Goal: Task Accomplishment & Management: Manage account settings

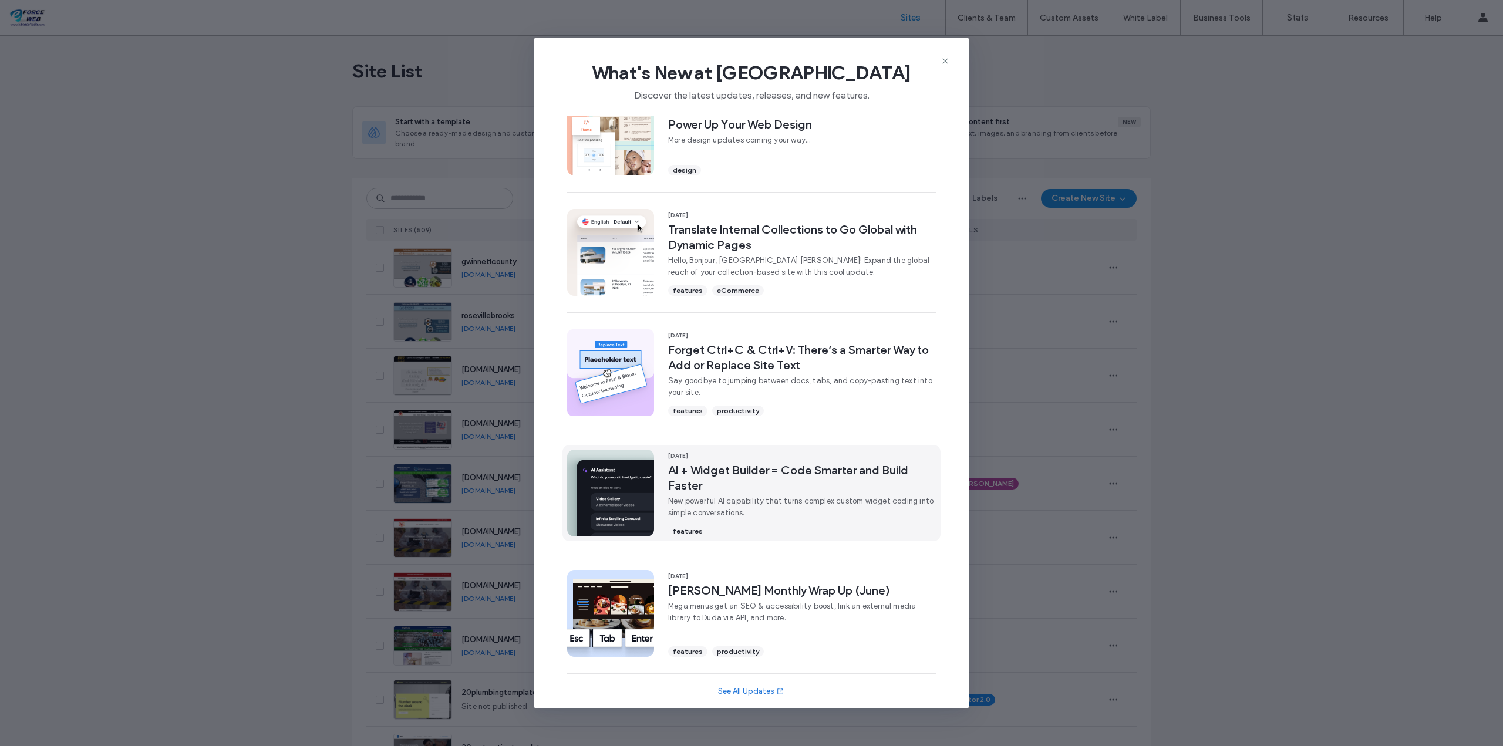
scroll to position [153, 0]
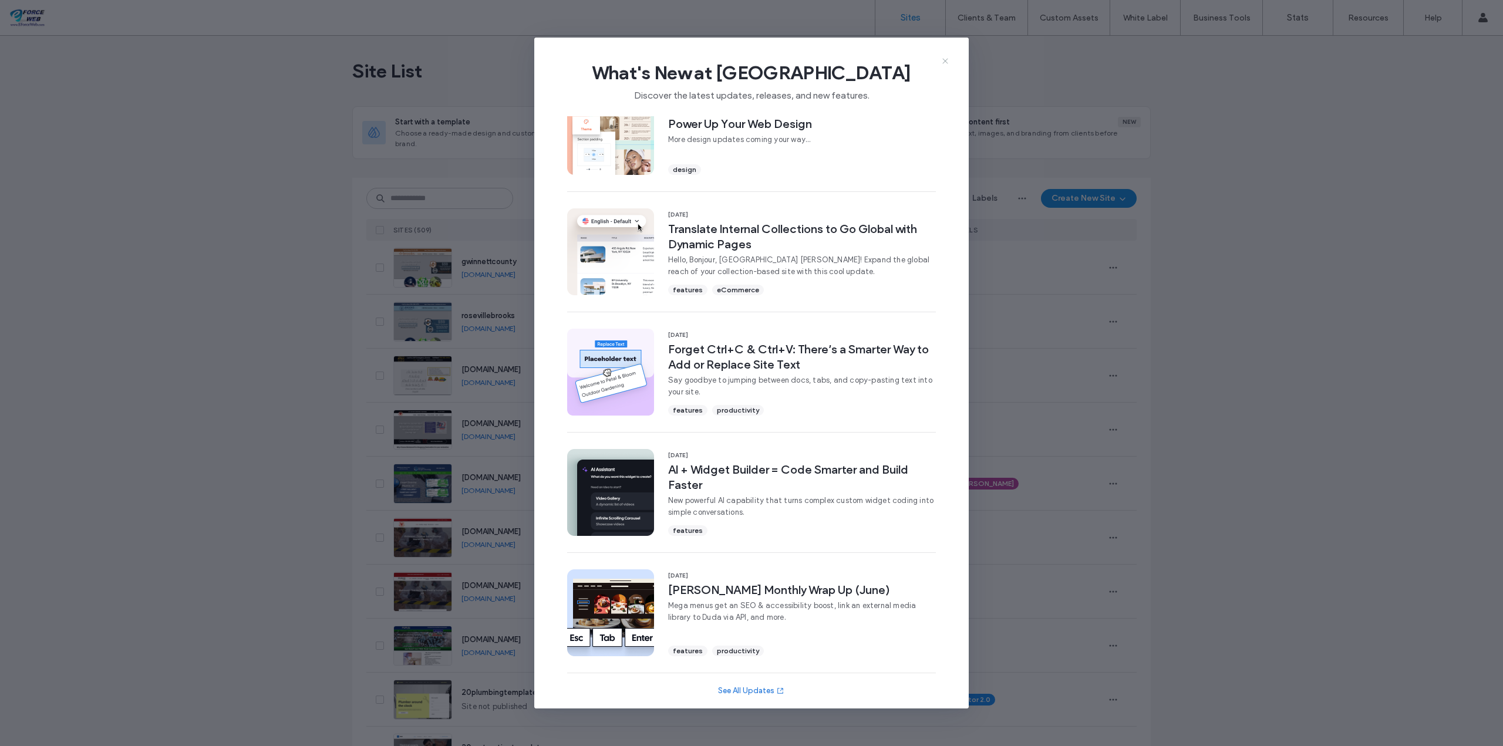
click at [948, 59] on icon at bounding box center [945, 60] width 9 height 9
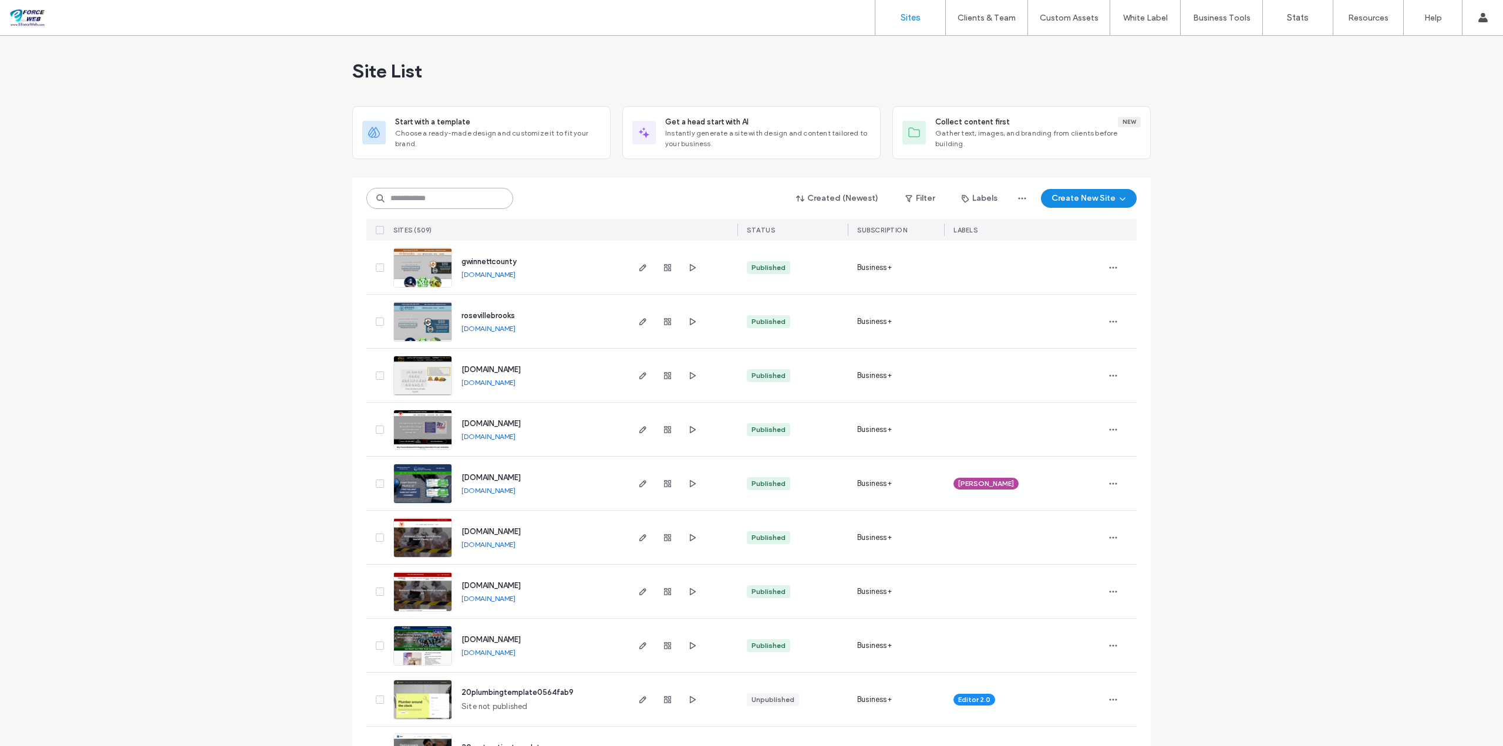
click at [449, 198] on input at bounding box center [439, 198] width 147 height 21
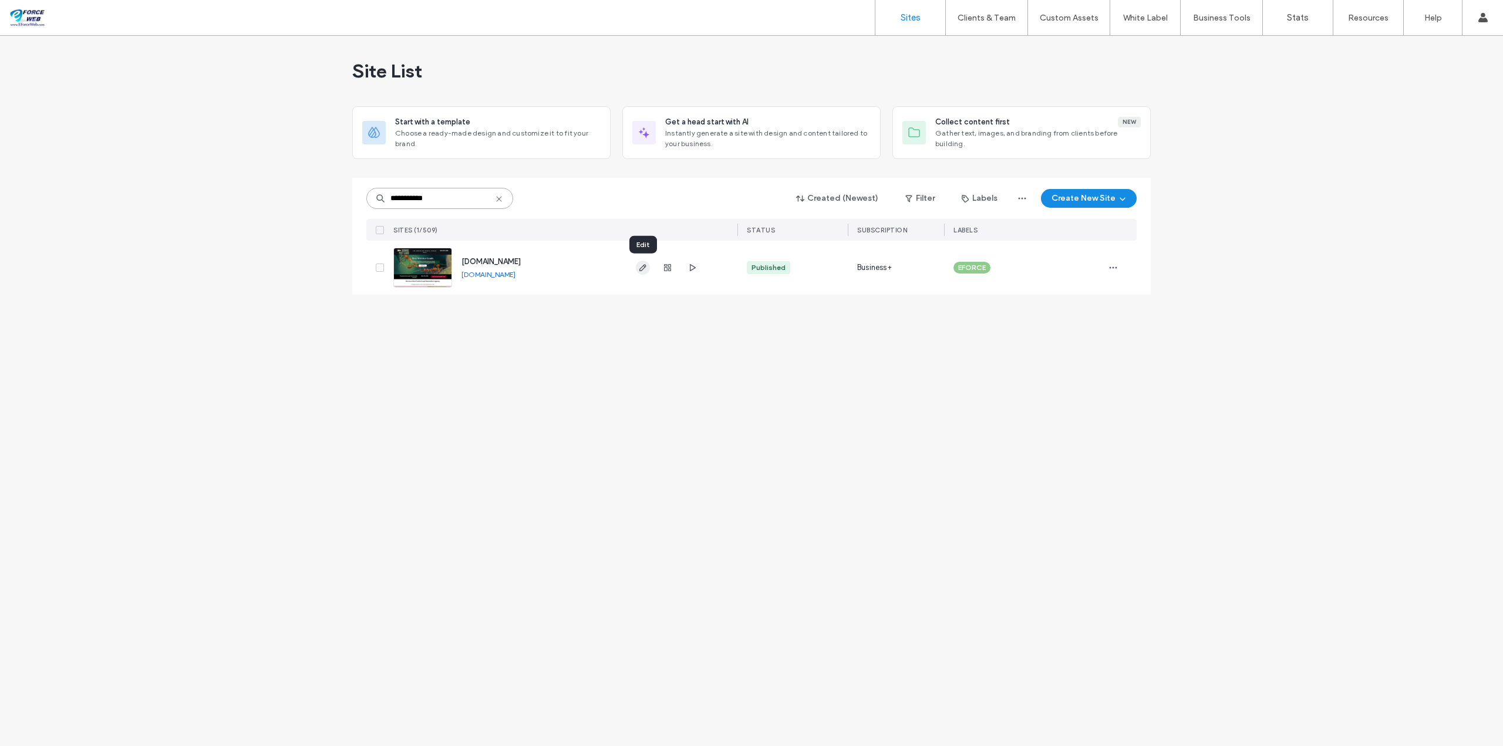
type input "**********"
click at [641, 268] on icon "button" at bounding box center [642, 267] width 9 height 9
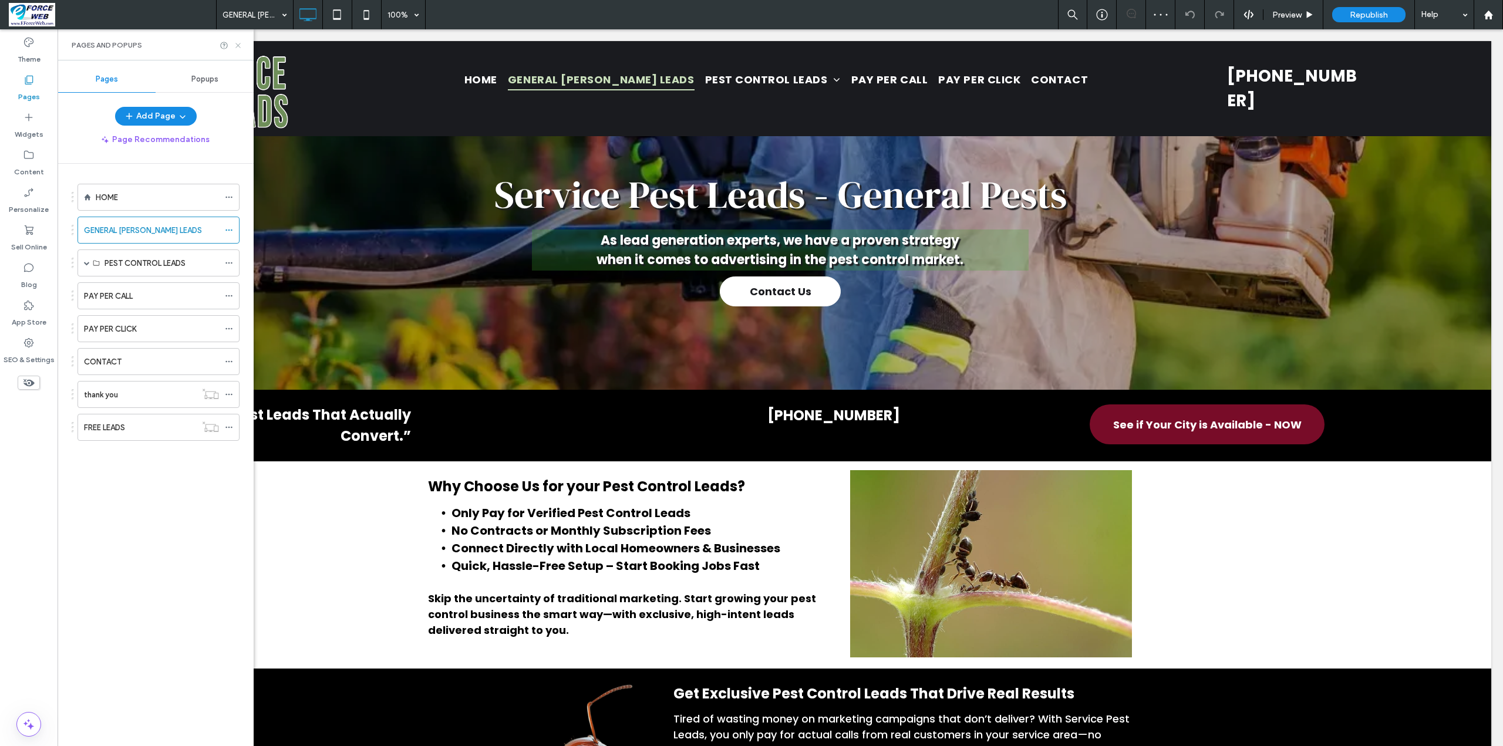
click at [238, 44] on icon at bounding box center [238, 45] width 9 height 9
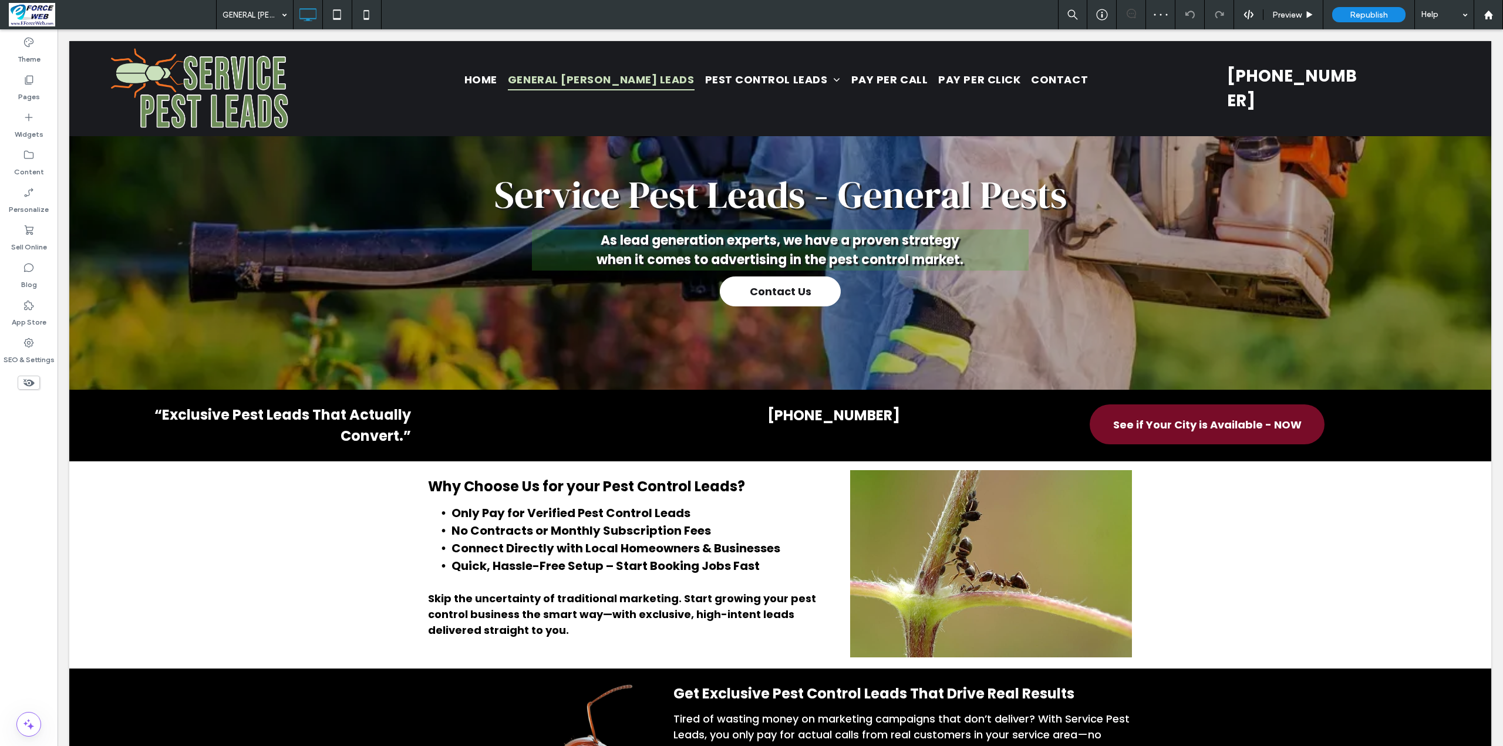
click at [28, 381] on icon at bounding box center [28, 382] width 13 height 13
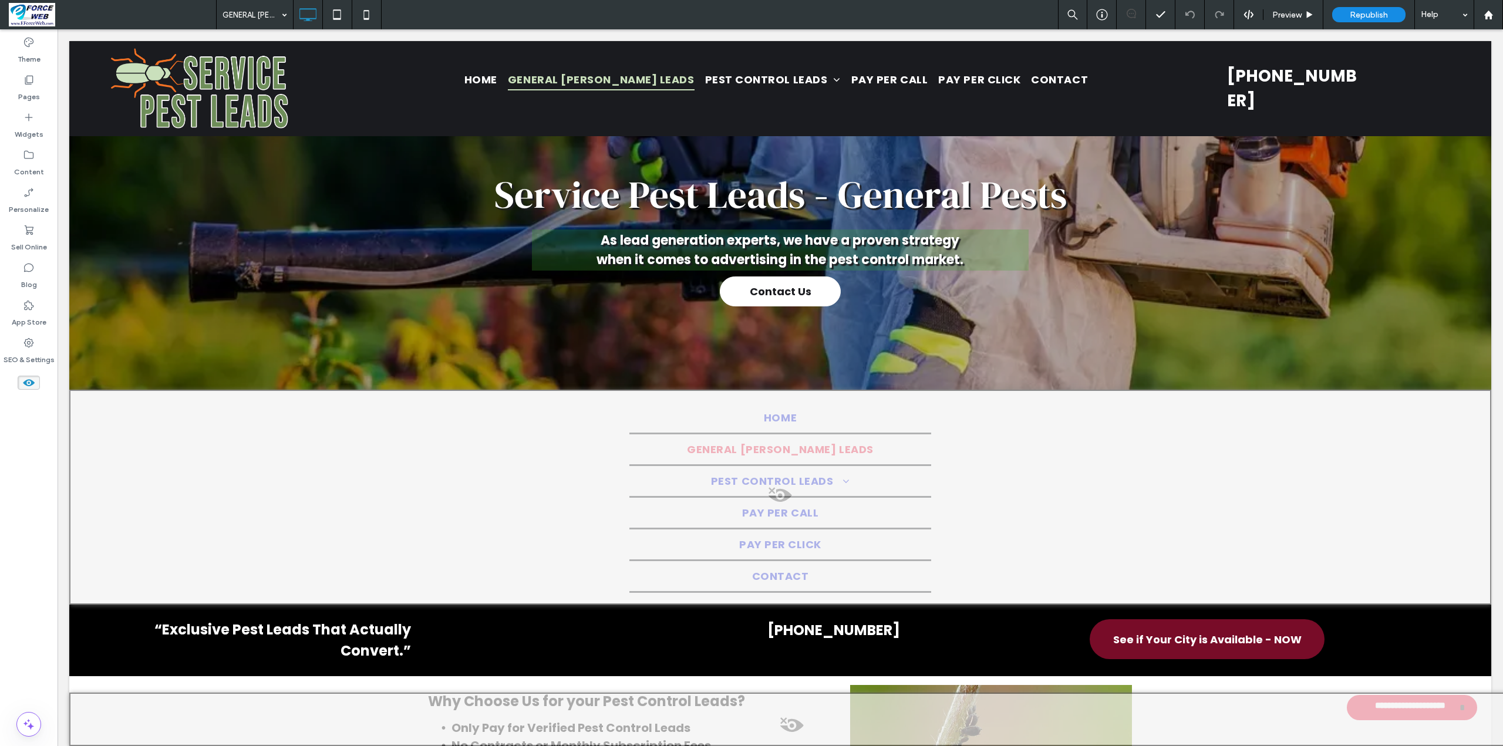
click at [777, 493] on span at bounding box center [780, 498] width 1420 height 23
click at [793, 510] on button "Yes" at bounding box center [794, 508] width 36 height 15
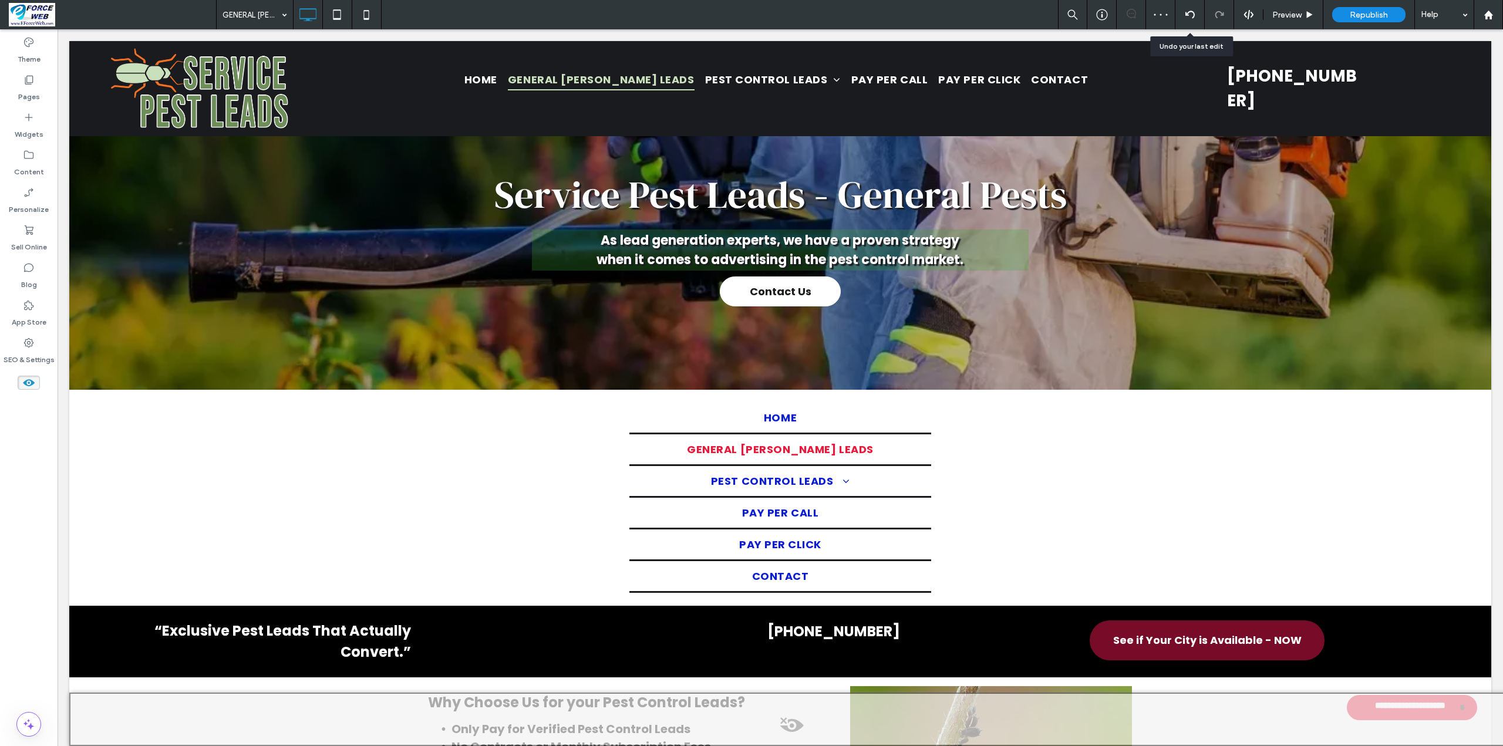
click at [1191, 9] on div at bounding box center [1190, 14] width 29 height 29
click at [1192, 14] on icon at bounding box center [1190, 14] width 9 height 9
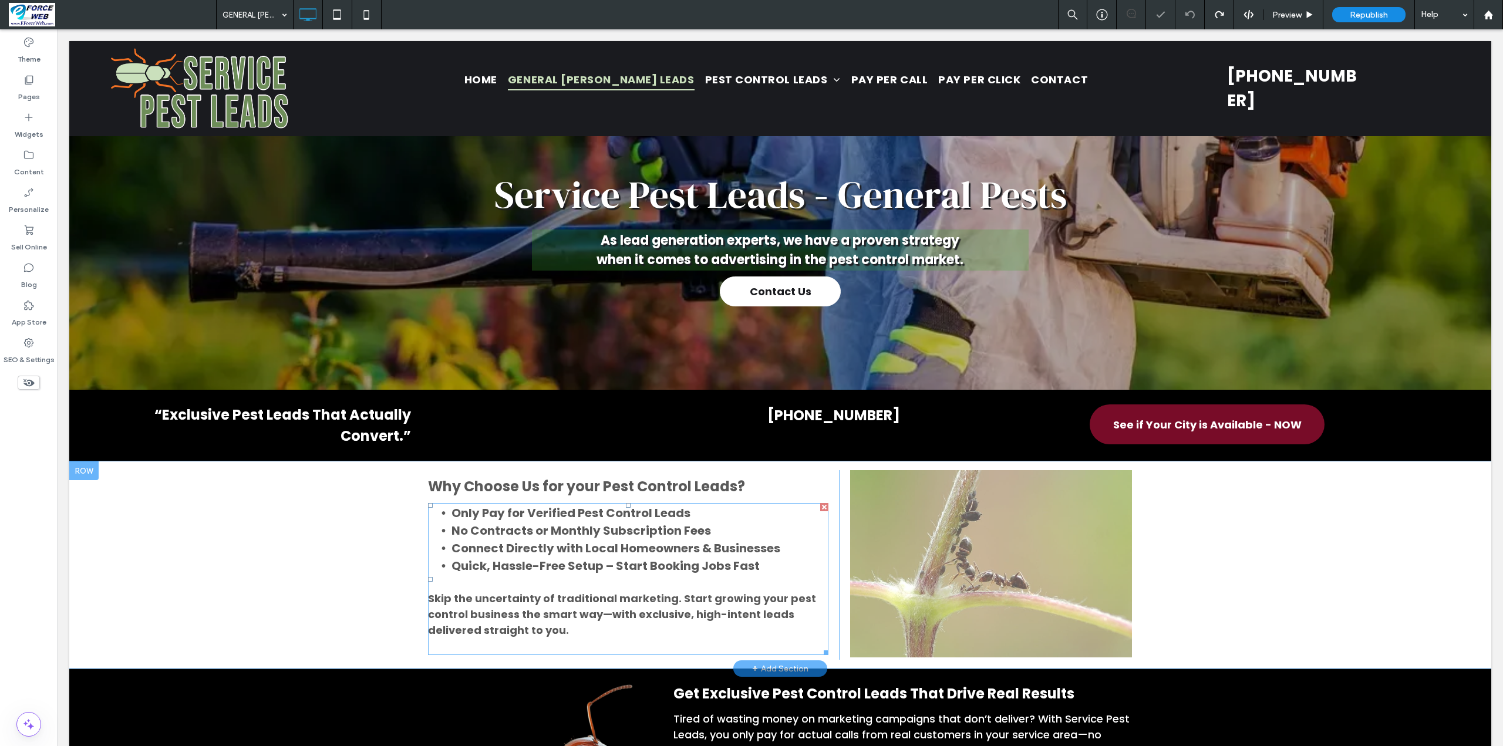
scroll to position [235, 0]
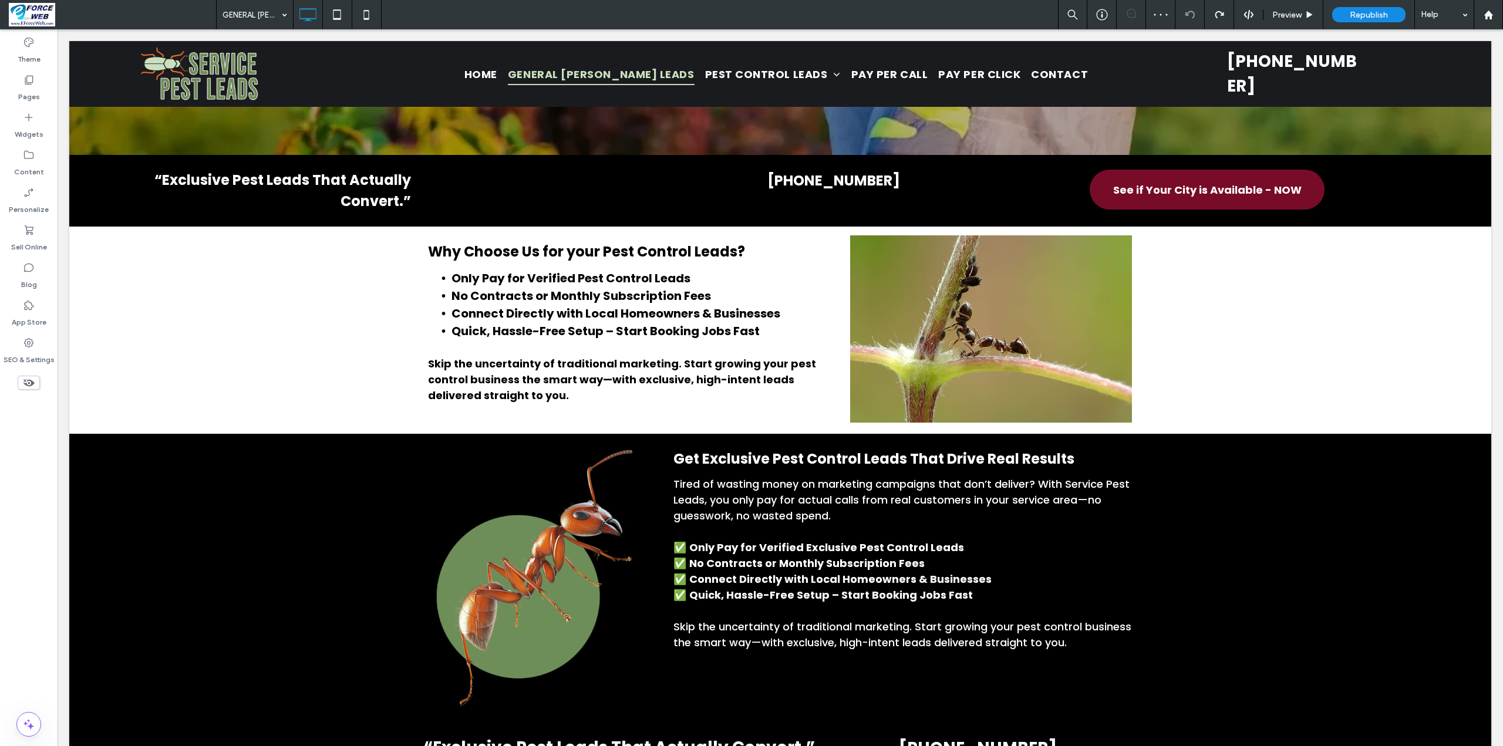
click at [28, 384] on icon at bounding box center [28, 382] width 13 height 13
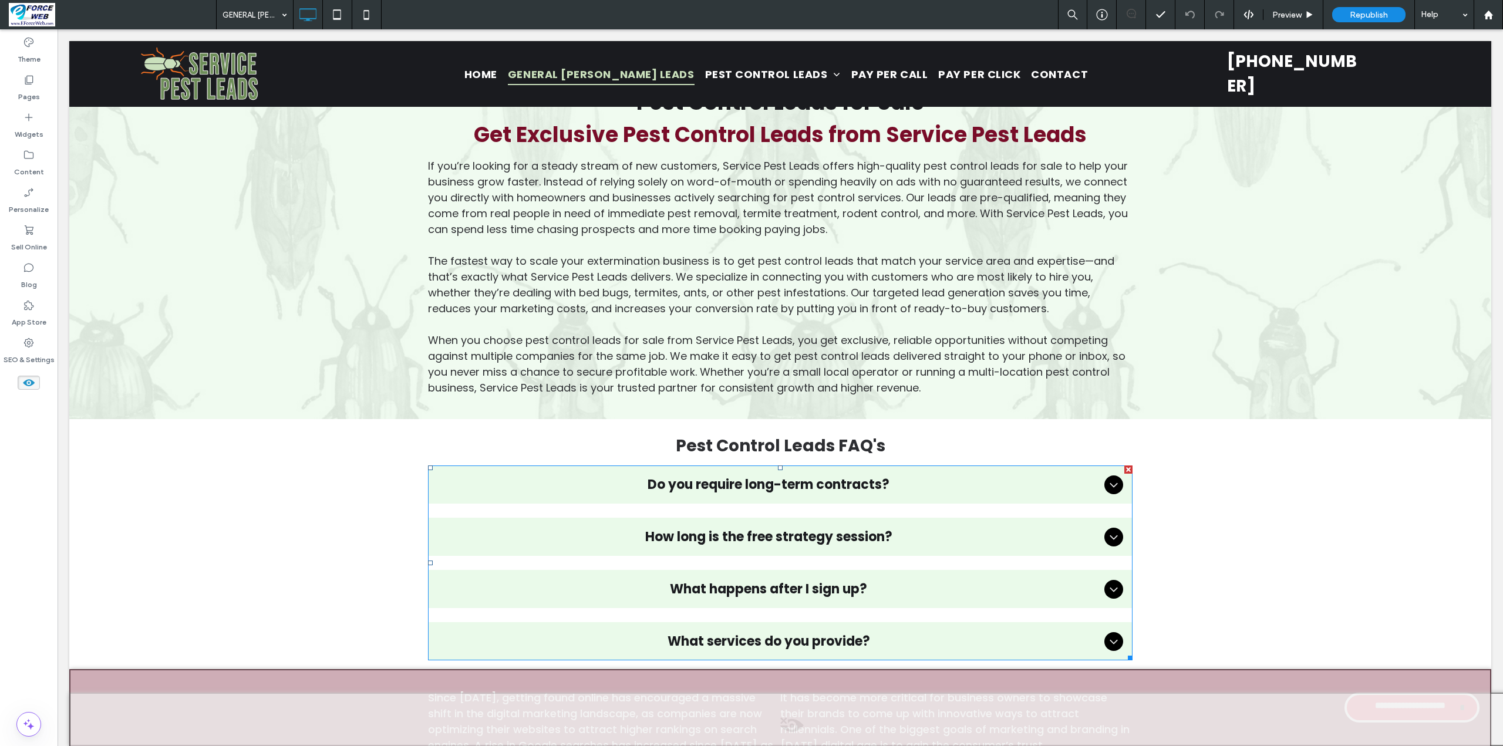
scroll to position [3366, 0]
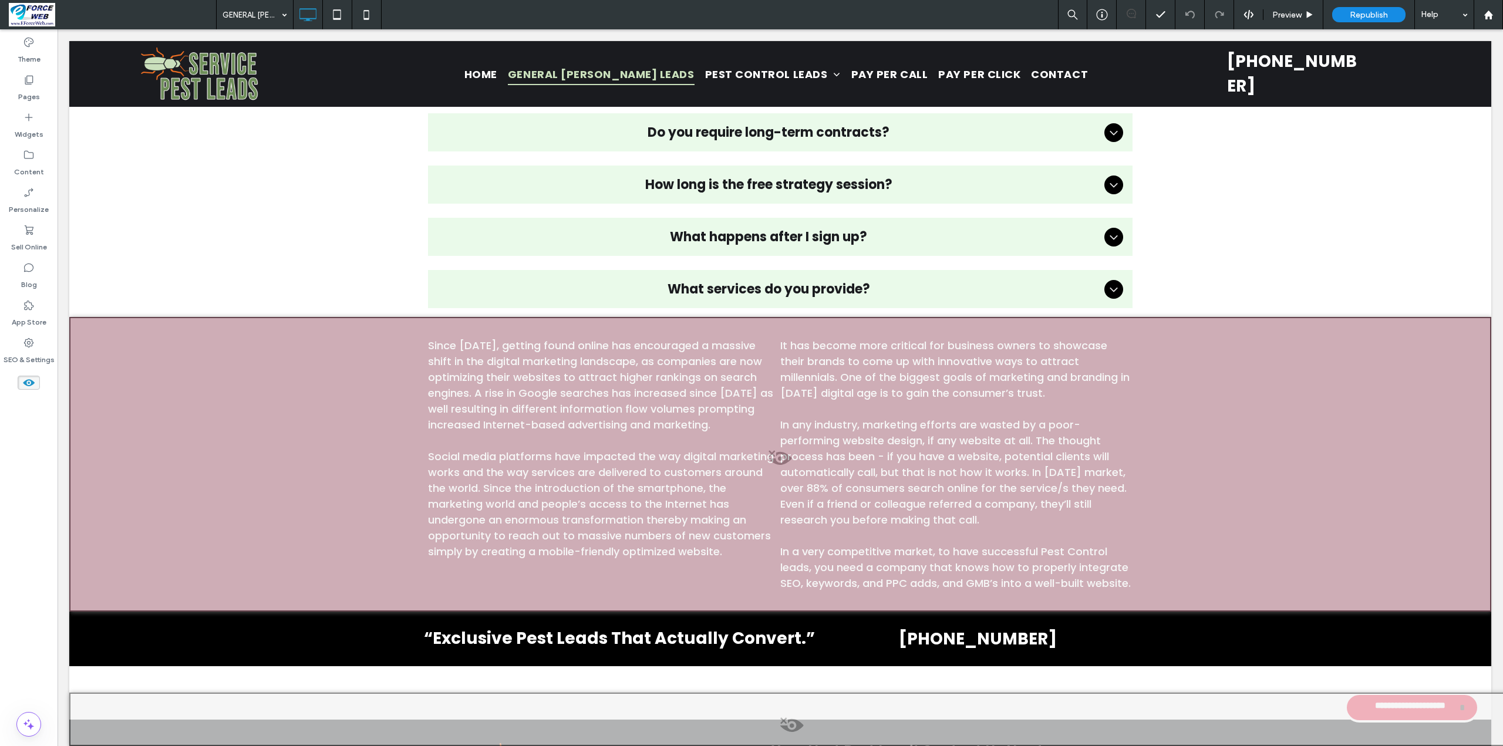
click at [779, 456] on span at bounding box center [780, 461] width 1420 height 23
click at [799, 473] on button "Yes" at bounding box center [795, 471] width 36 height 15
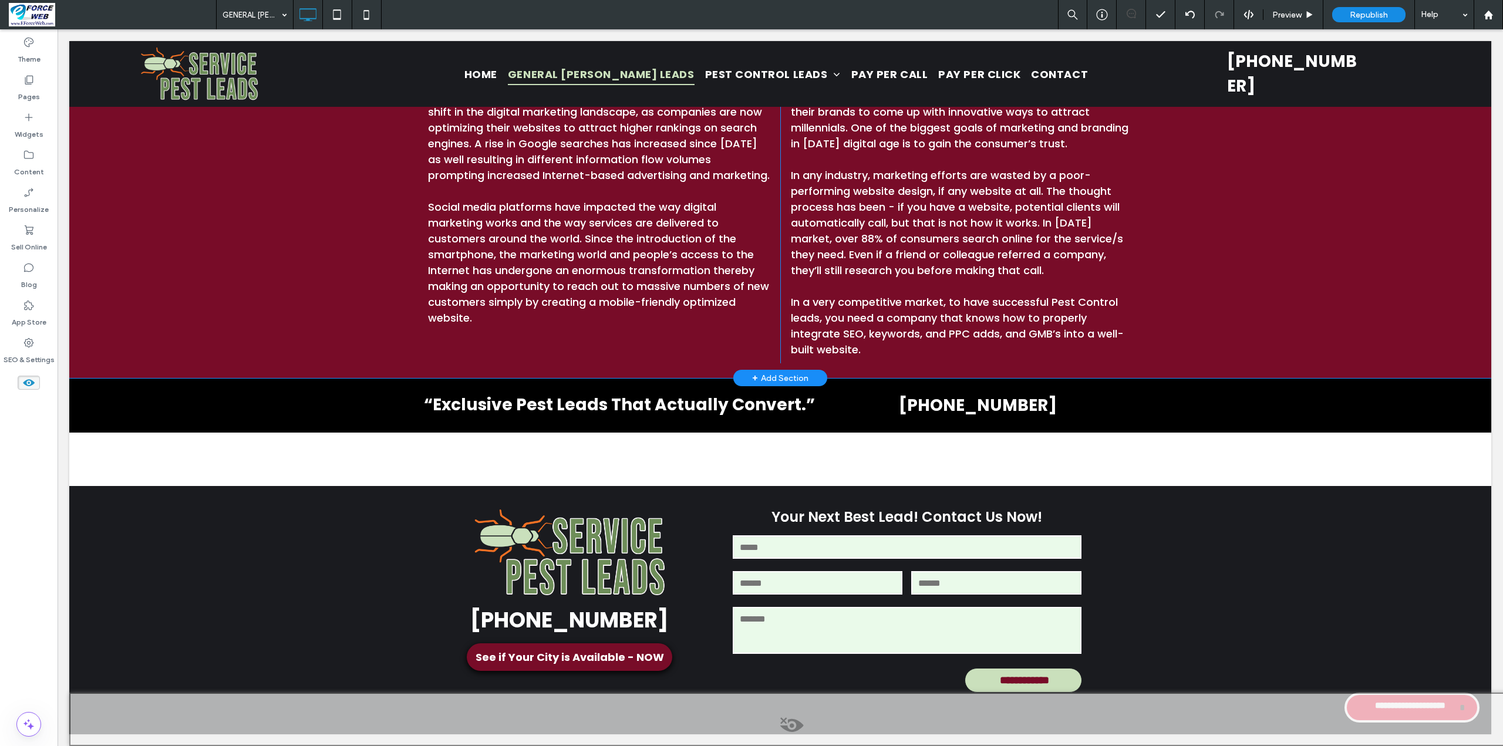
scroll to position [3441, 0]
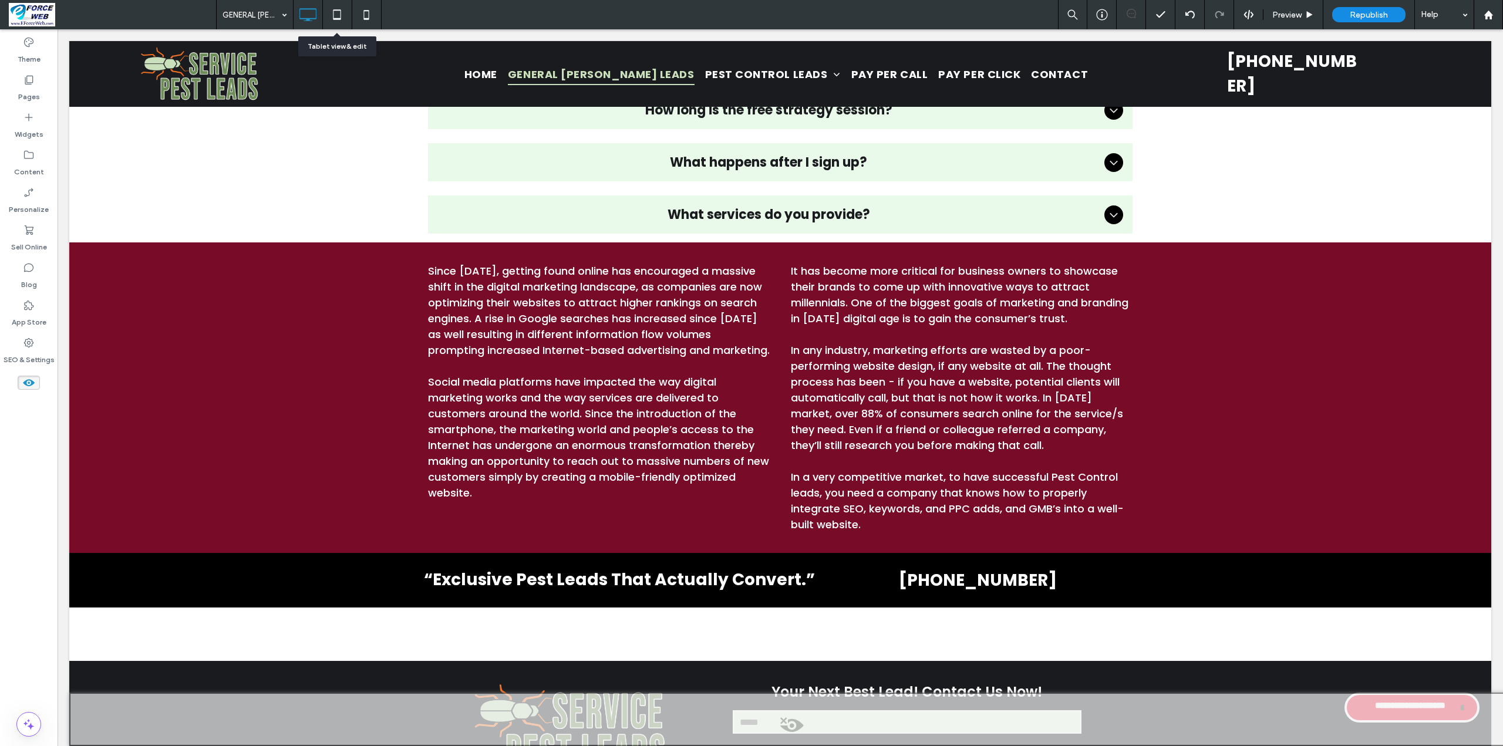
click at [342, 15] on icon at bounding box center [336, 14] width 23 height 23
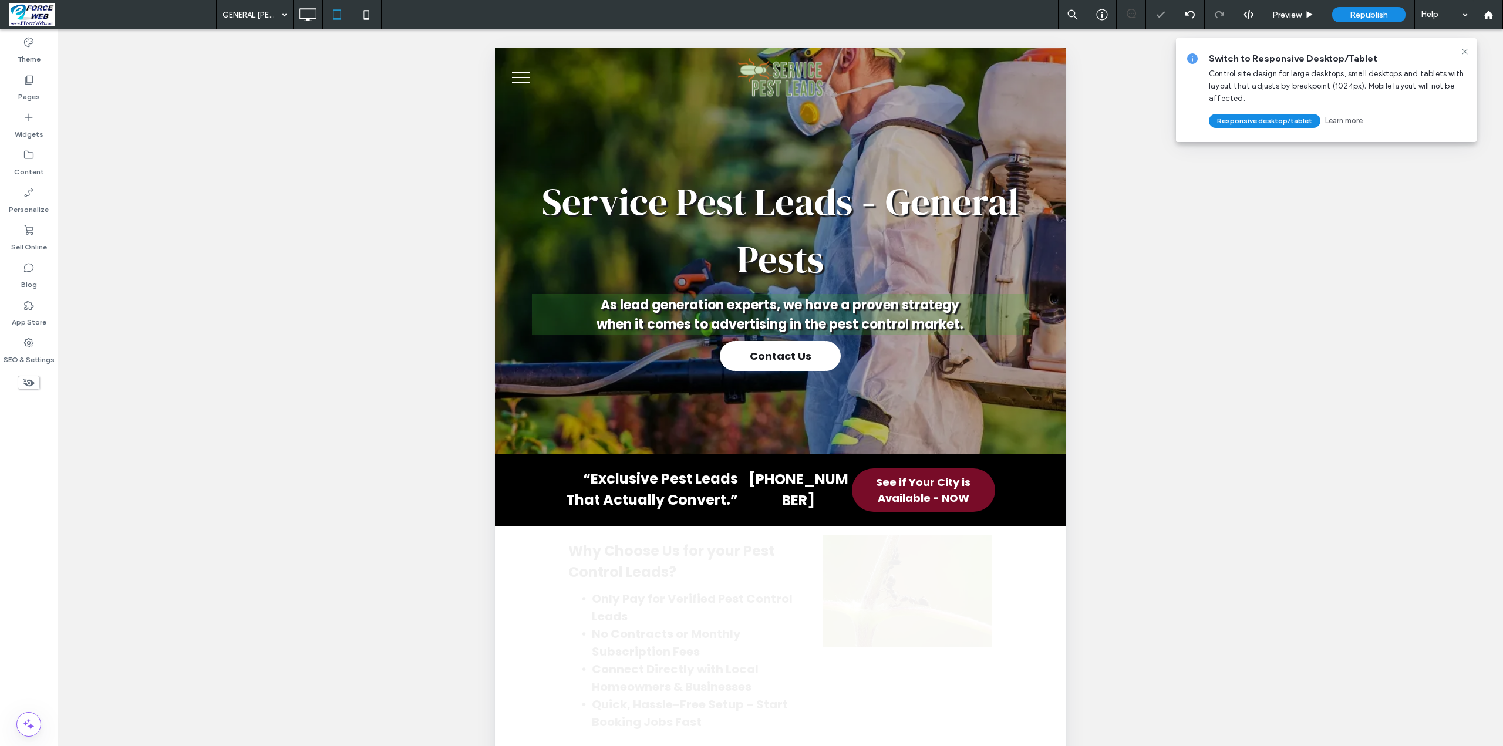
scroll to position [0, 0]
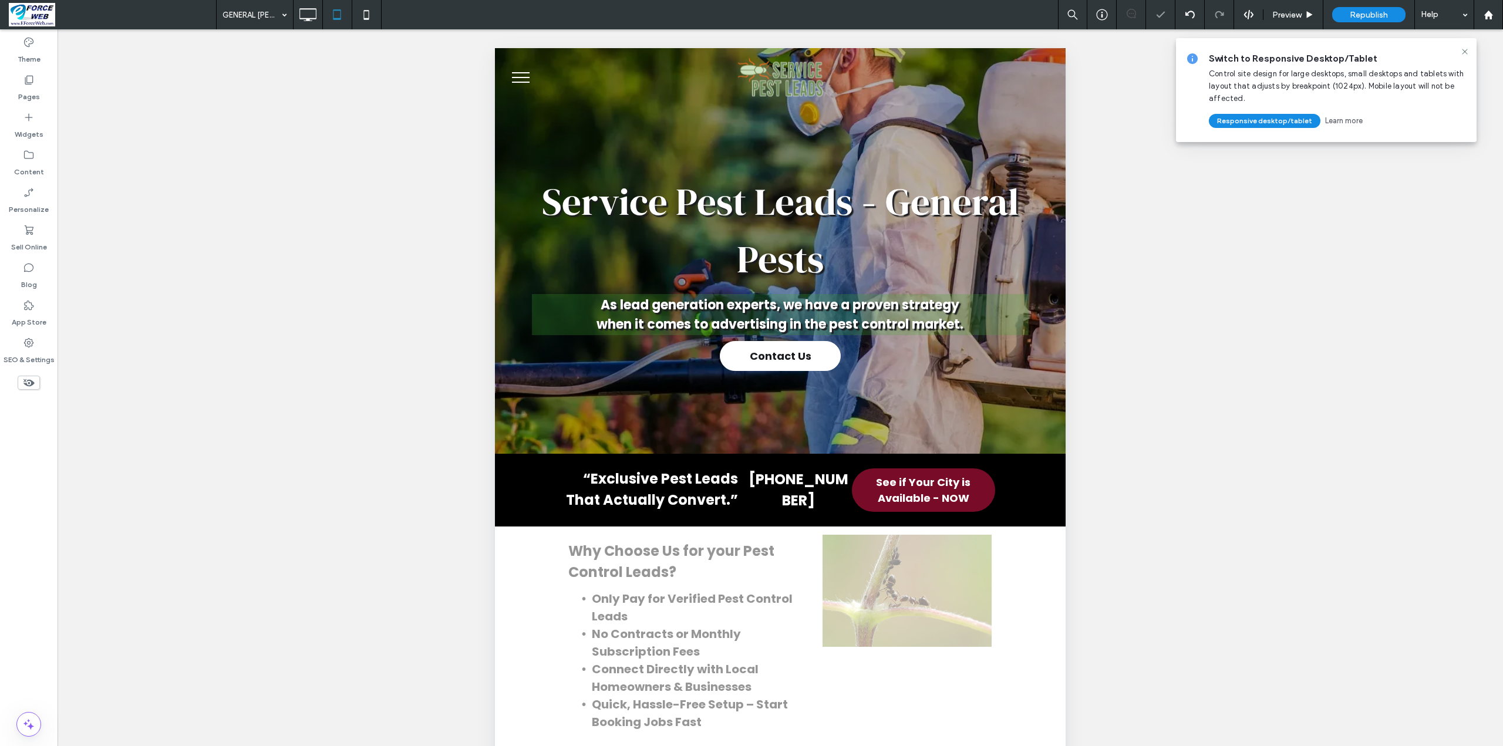
click at [29, 383] on use at bounding box center [28, 383] width 11 height 8
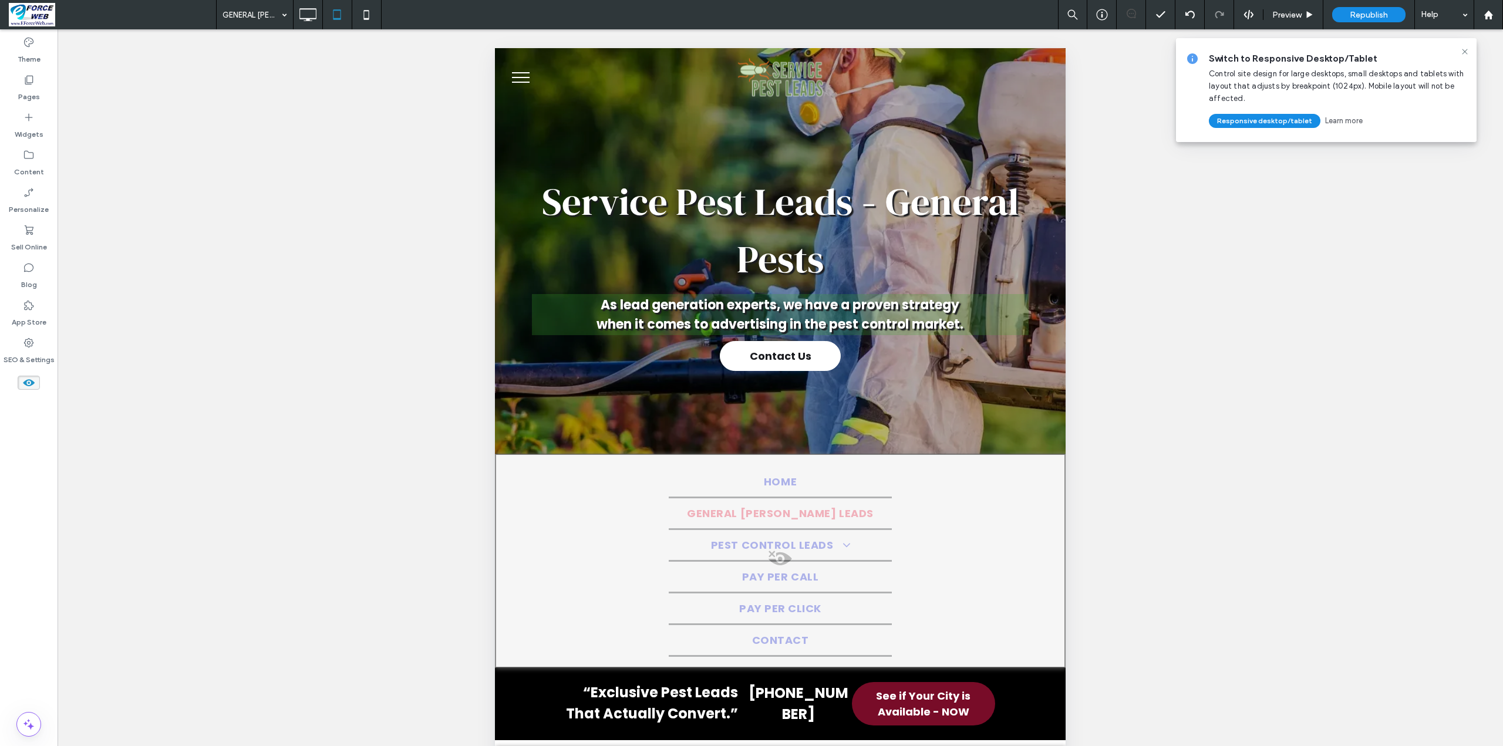
click at [523, 75] on button "menu" at bounding box center [521, 77] width 31 height 31
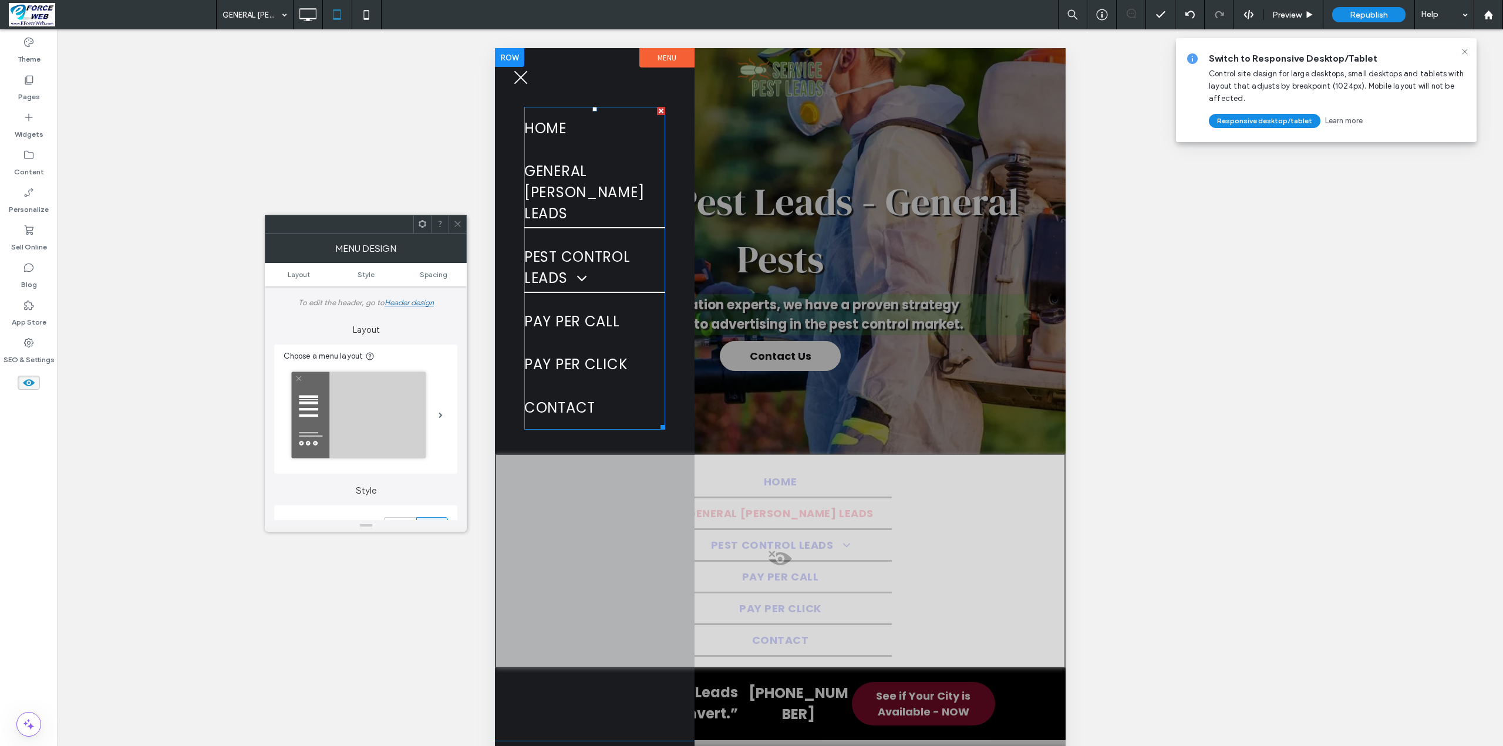
click at [582, 270] on span at bounding box center [577, 278] width 22 height 17
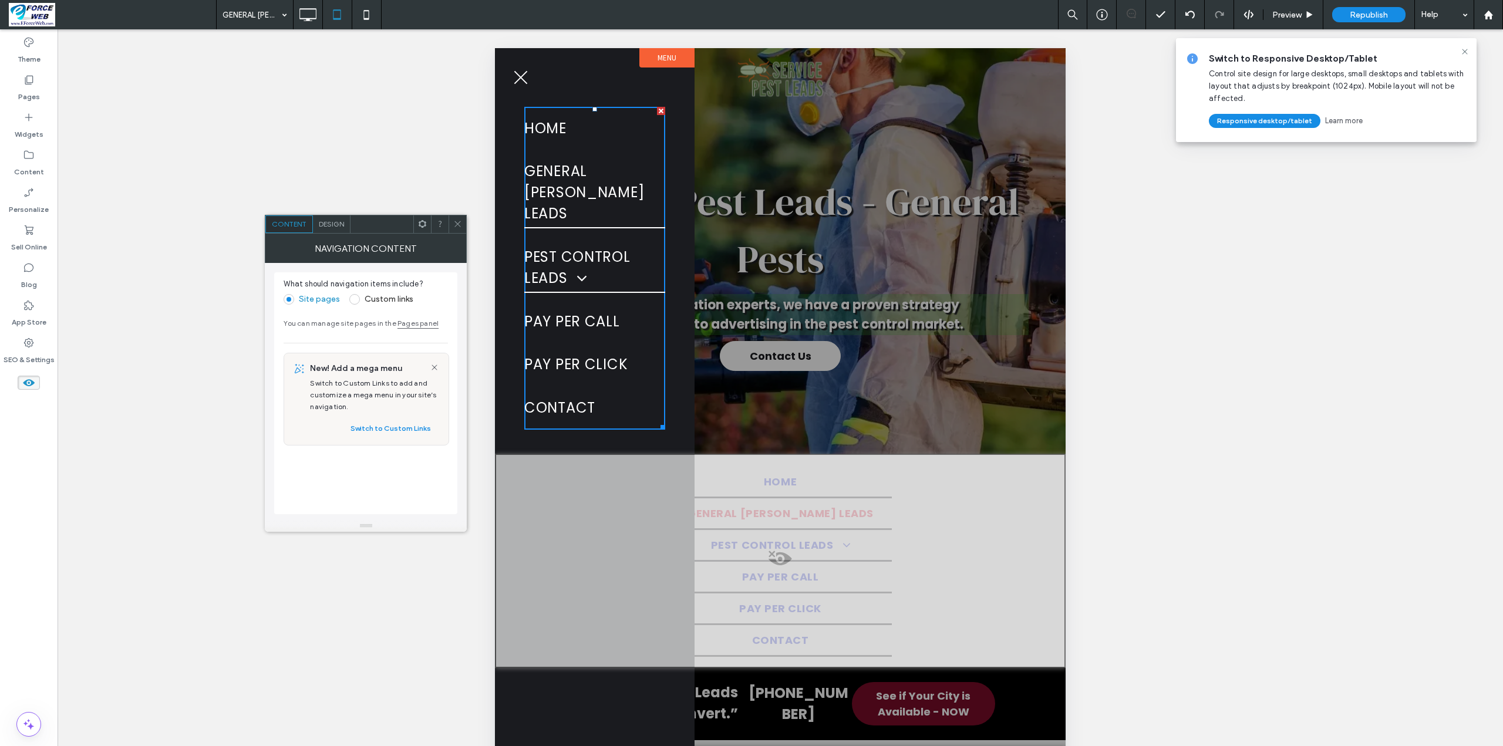
click at [581, 270] on span at bounding box center [577, 278] width 22 height 17
click at [521, 72] on button "menu" at bounding box center [521, 77] width 31 height 31
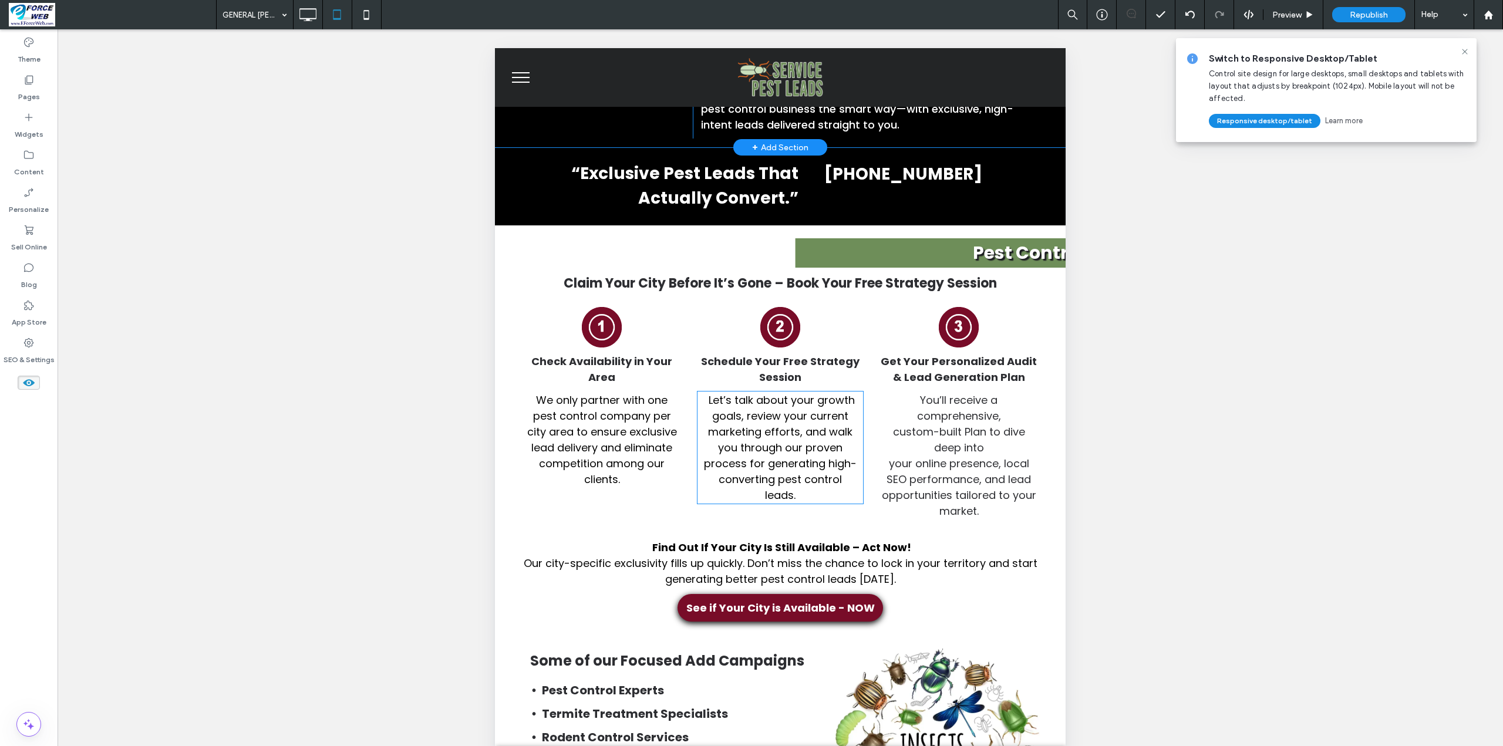
scroll to position [1292, 0]
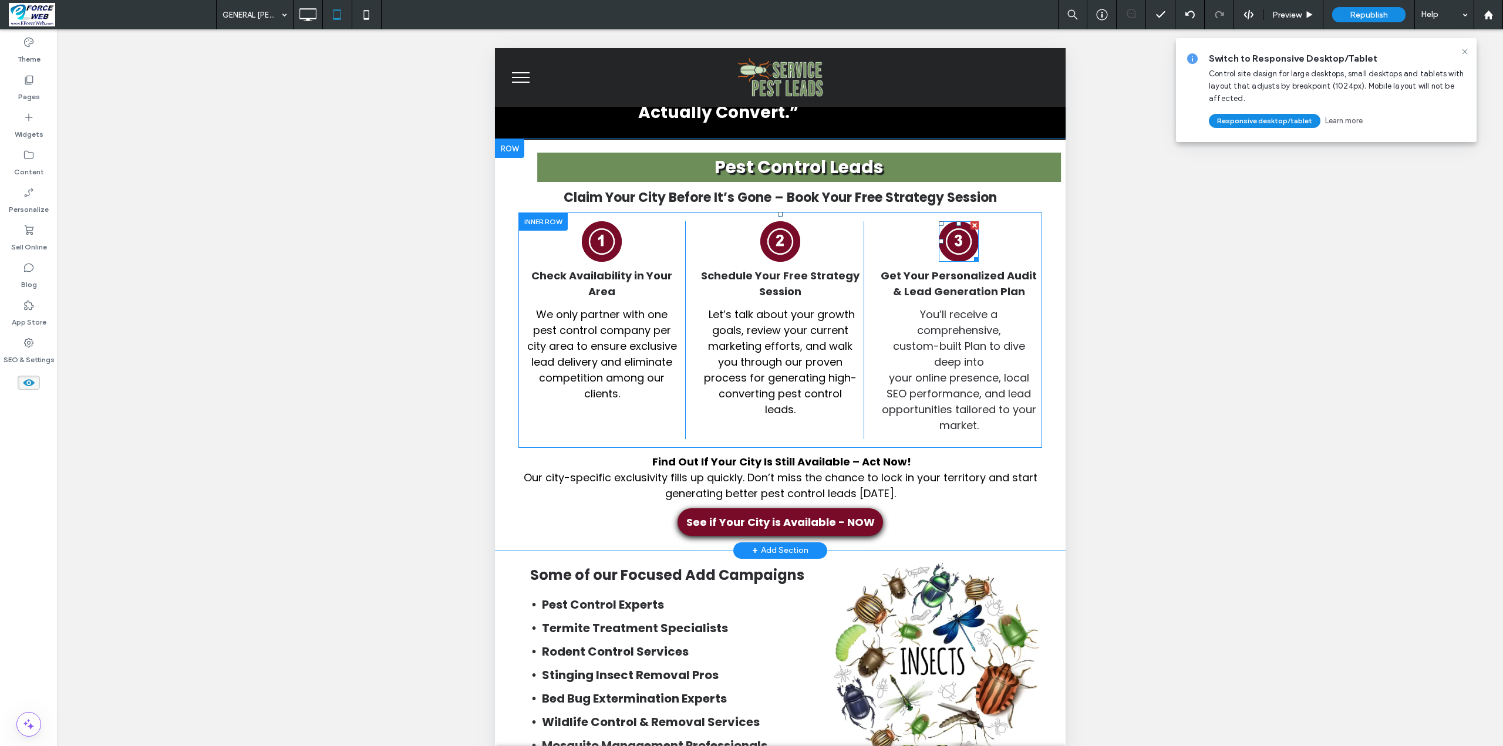
click at [952, 248] on img at bounding box center [959, 241] width 41 height 41
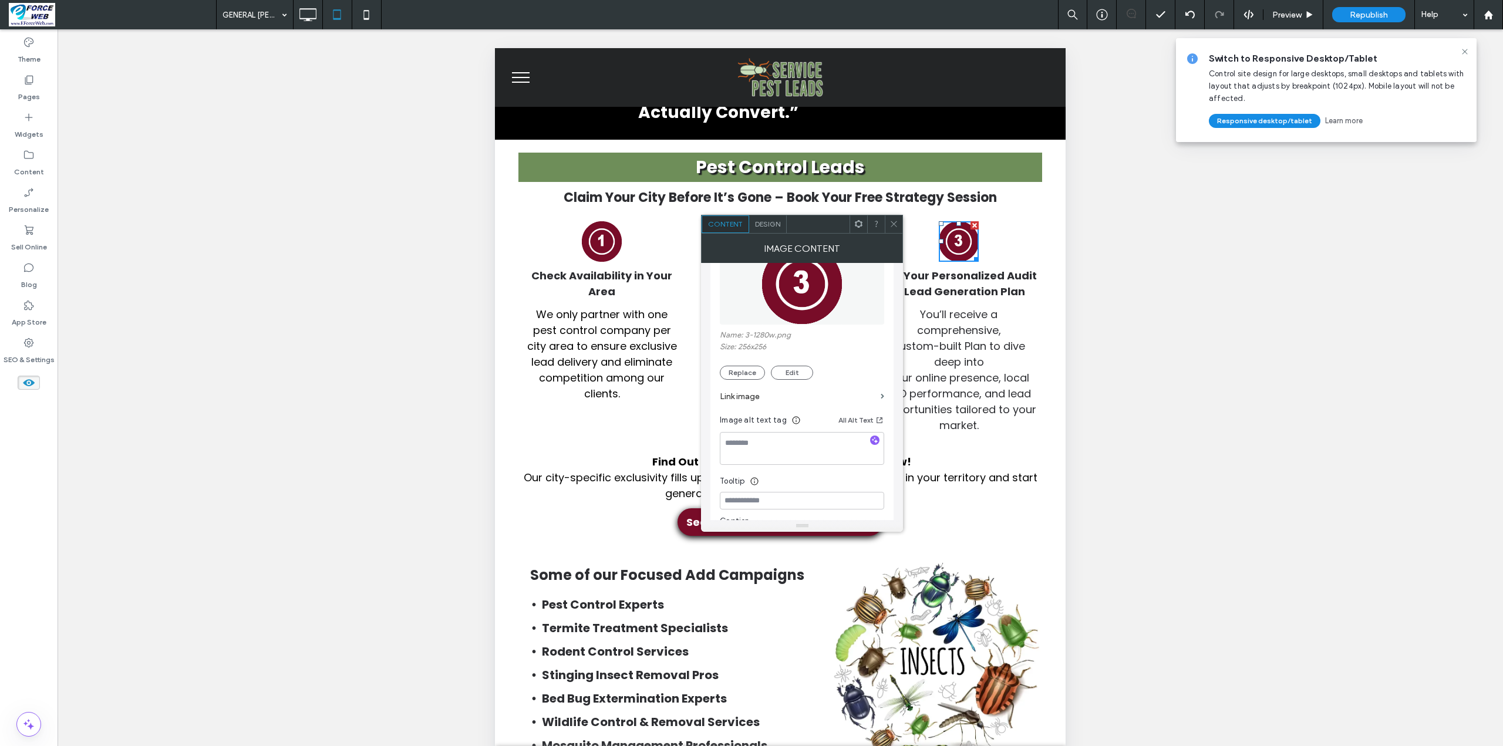
scroll to position [45, 0]
click at [882, 413] on span at bounding box center [883, 414] width 4 height 5
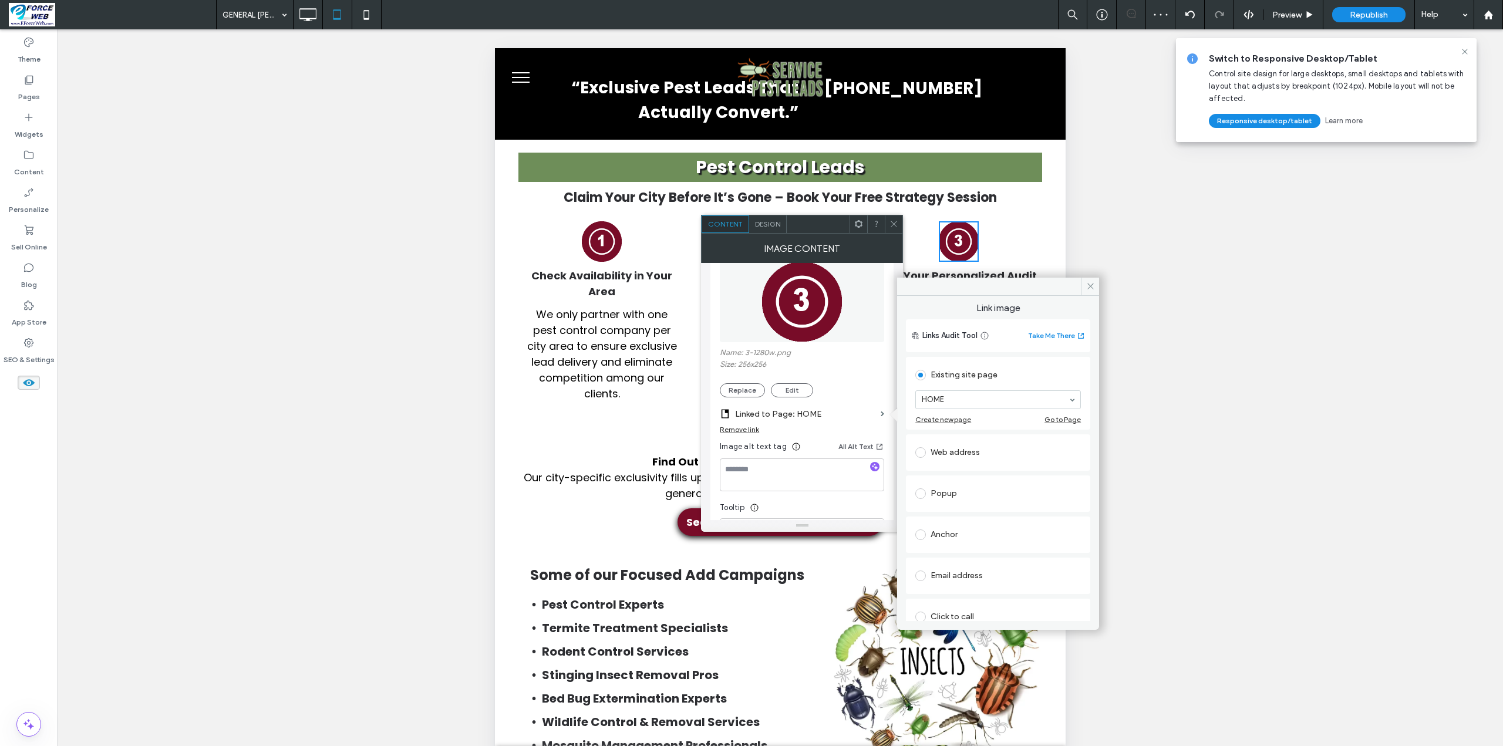
click at [592, 250] on img at bounding box center [602, 241] width 41 height 41
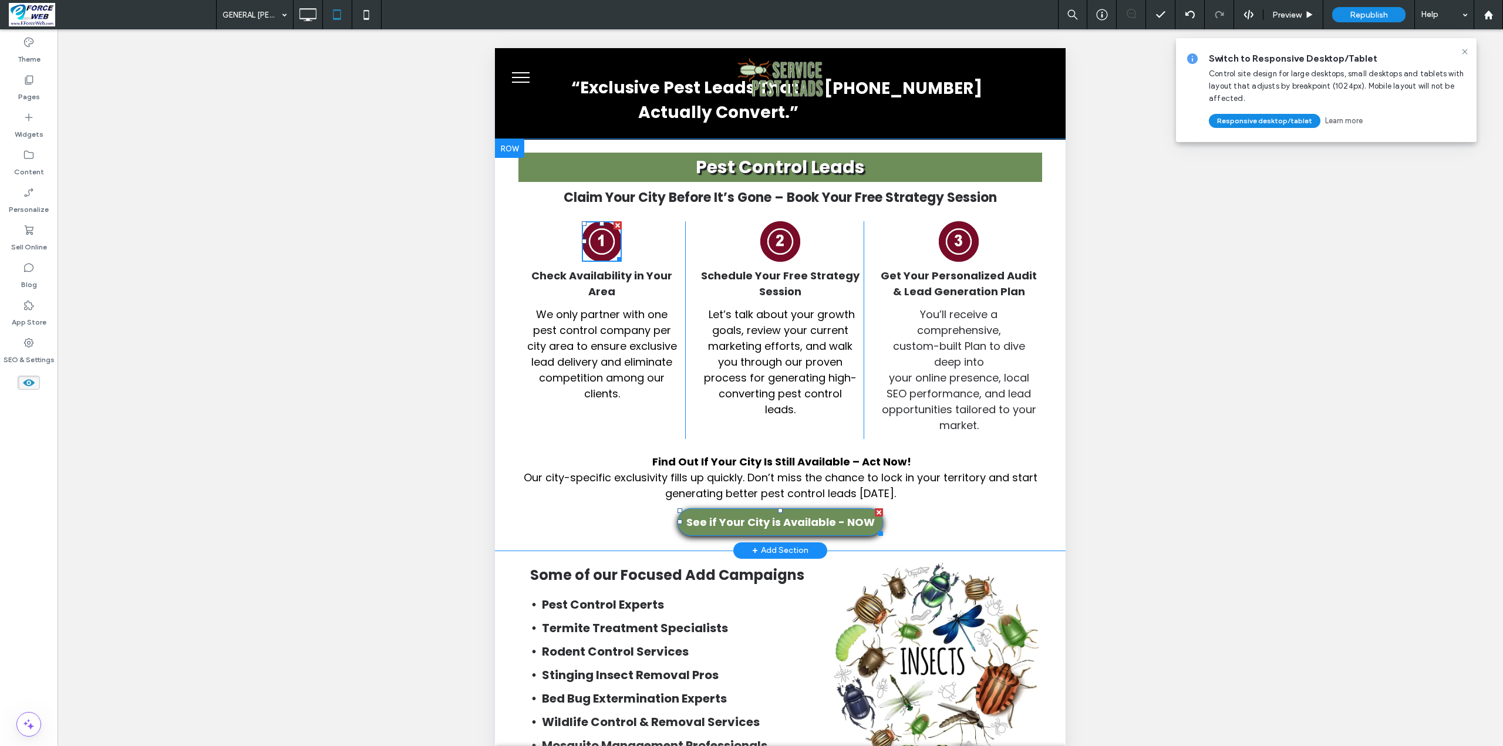
click at [791, 524] on span "See if Your City is Available - NOW" at bounding box center [780, 522] width 188 height 16
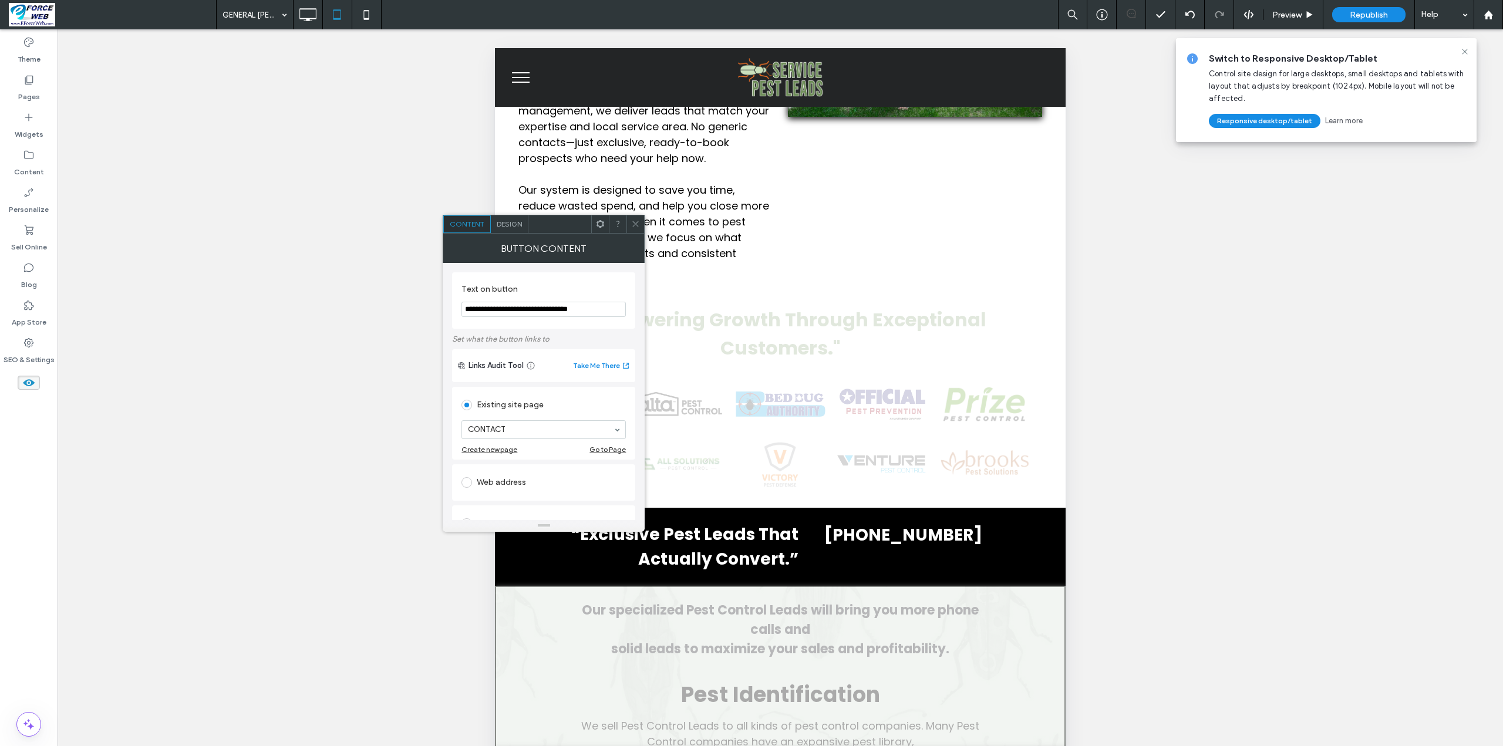
scroll to position [2231, 0]
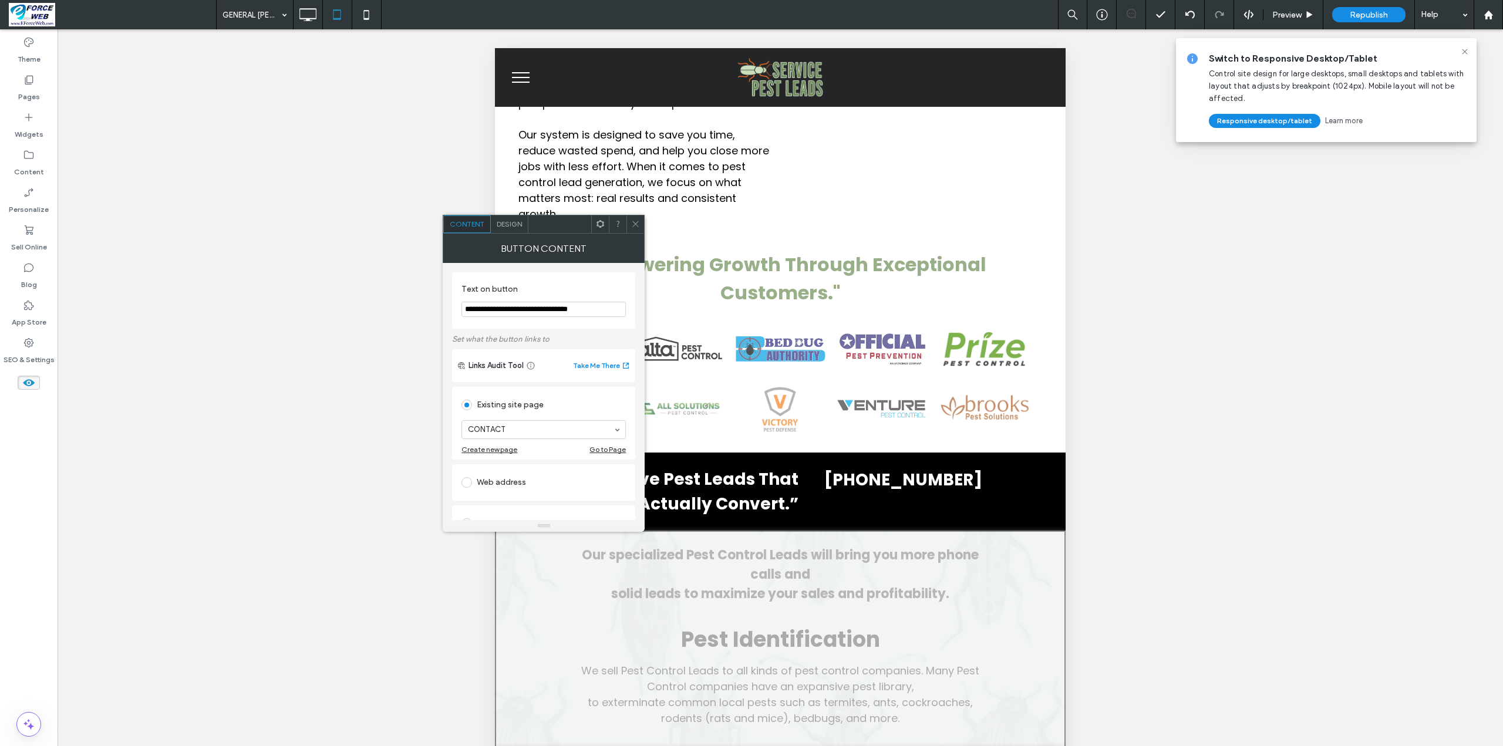
click at [635, 220] on icon at bounding box center [635, 224] width 9 height 9
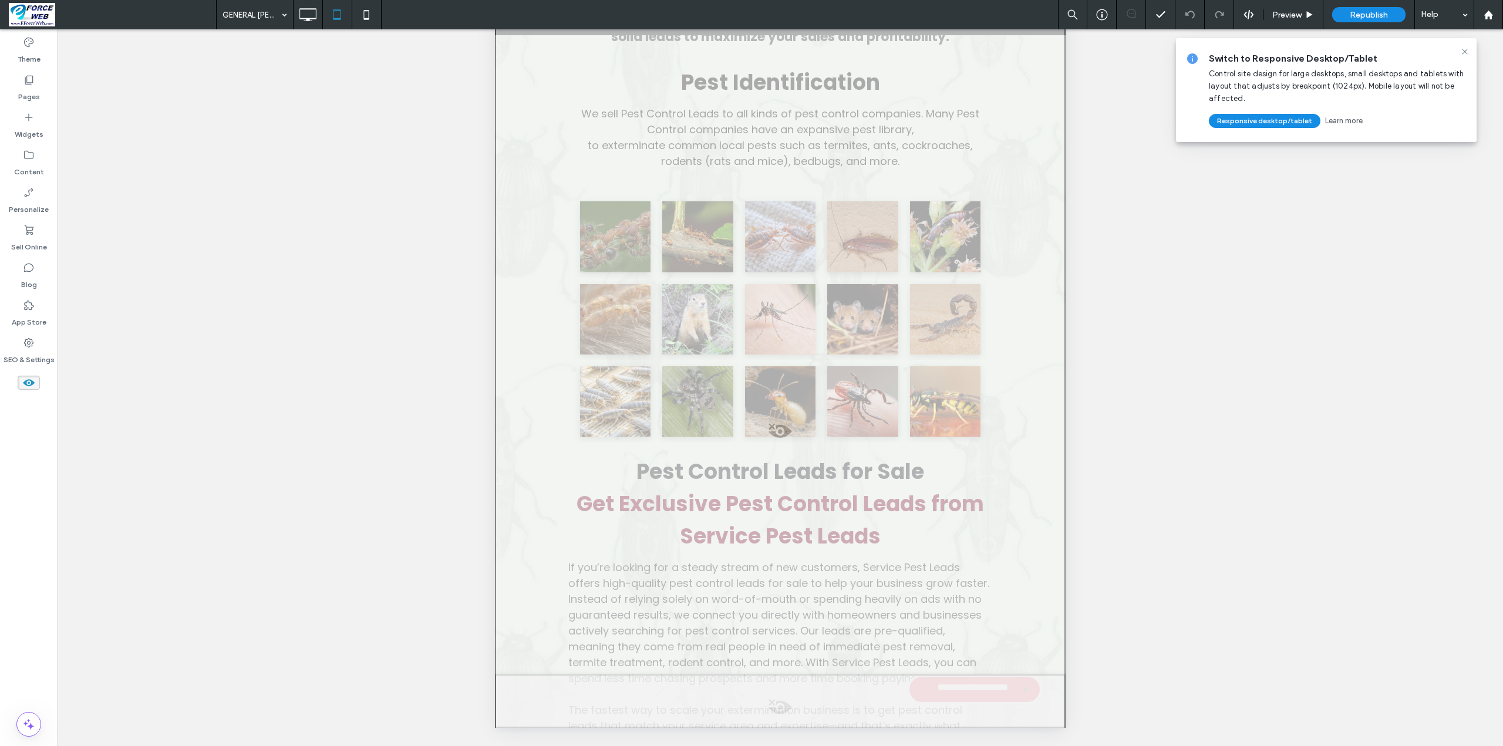
scroll to position [2533, 0]
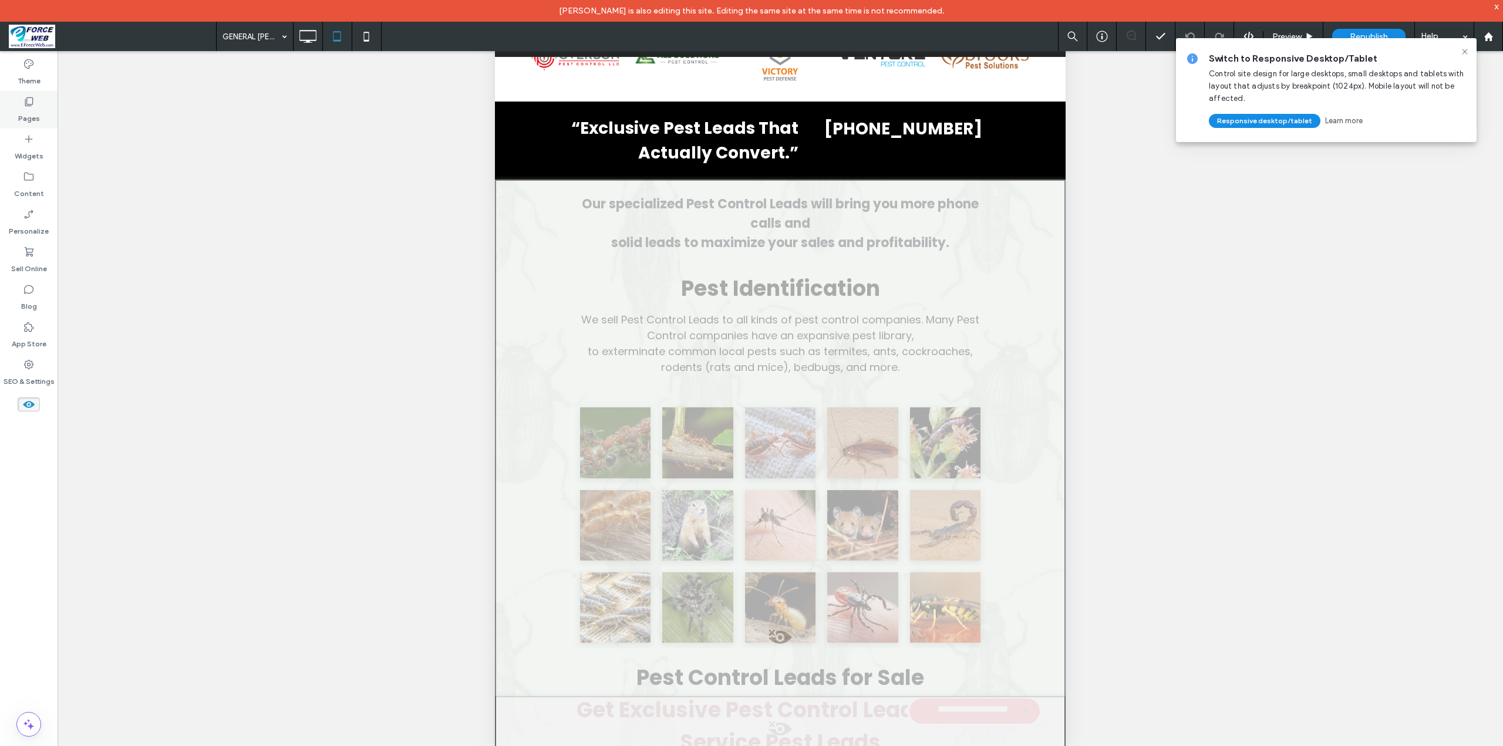
click at [31, 112] on label "Pages" at bounding box center [29, 115] width 22 height 16
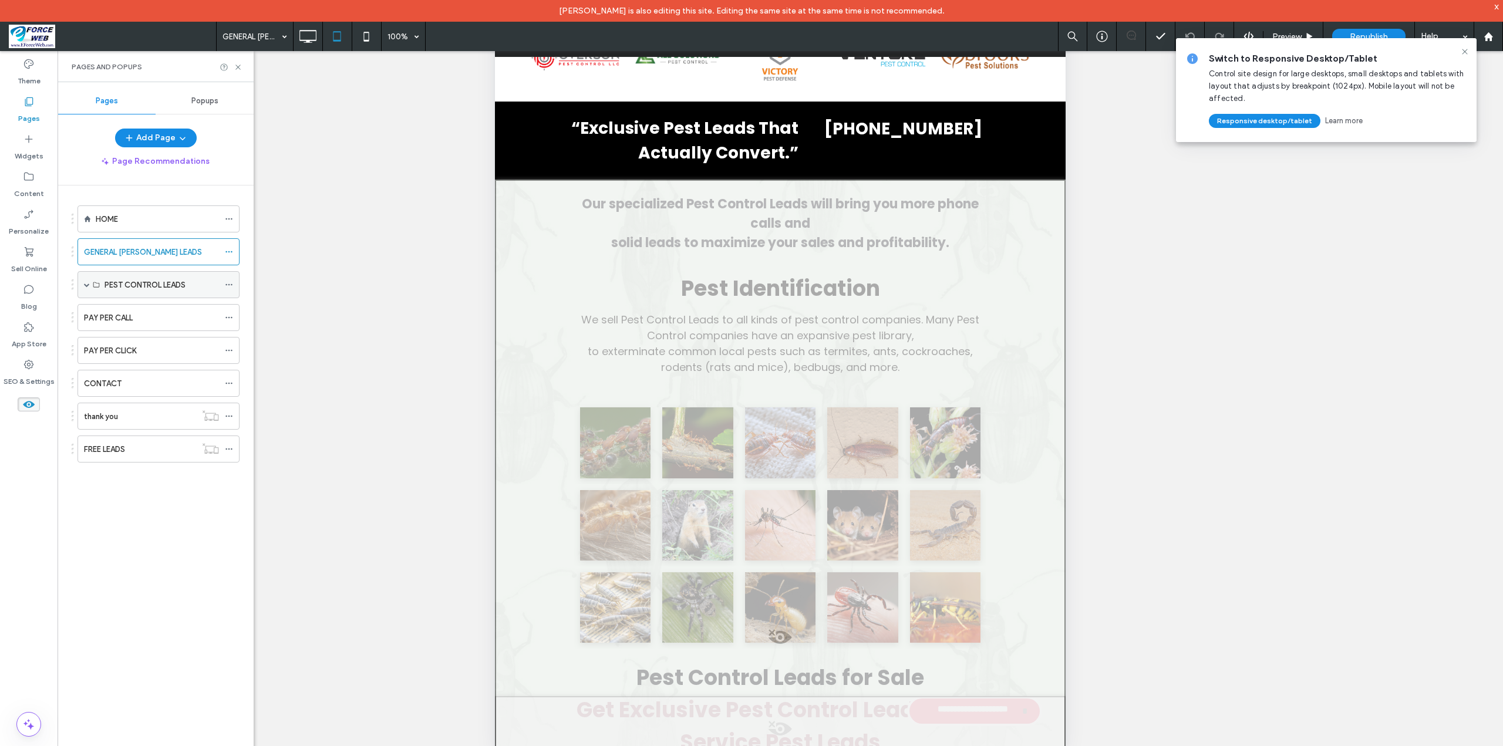
click at [85, 284] on span at bounding box center [87, 285] width 6 height 6
click at [1467, 51] on icon at bounding box center [1464, 51] width 9 height 9
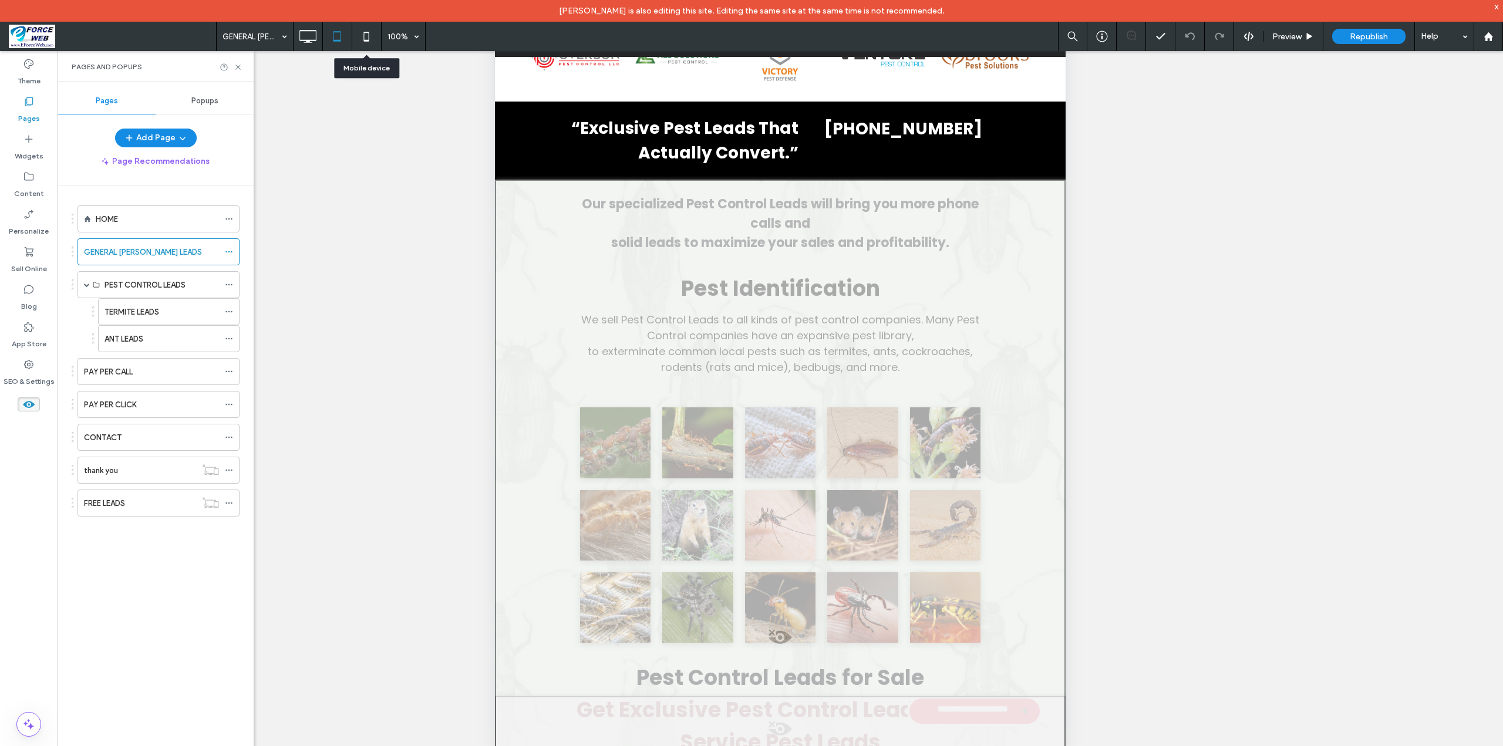
click at [369, 34] on icon at bounding box center [366, 36] width 23 height 23
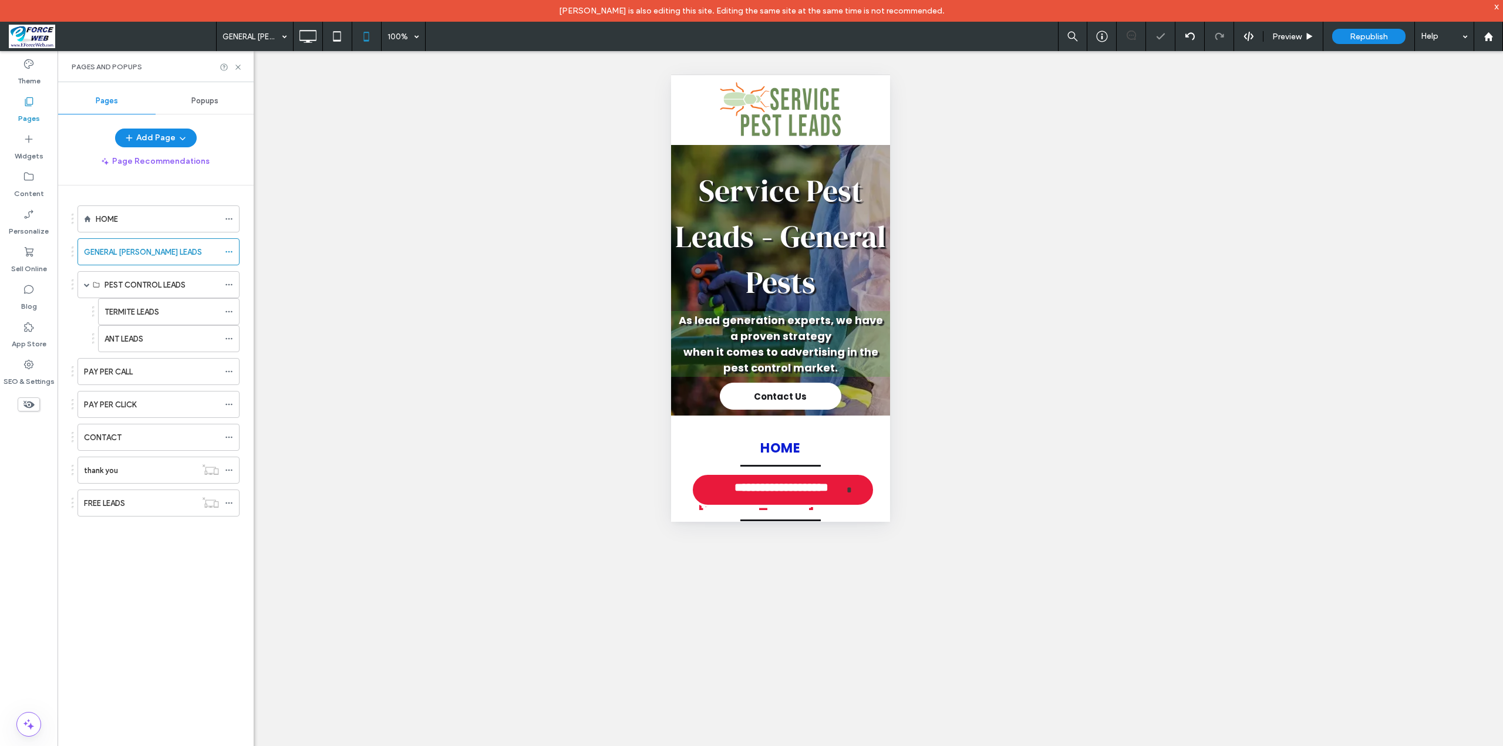
scroll to position [0, 0]
click at [29, 400] on icon at bounding box center [28, 404] width 13 height 13
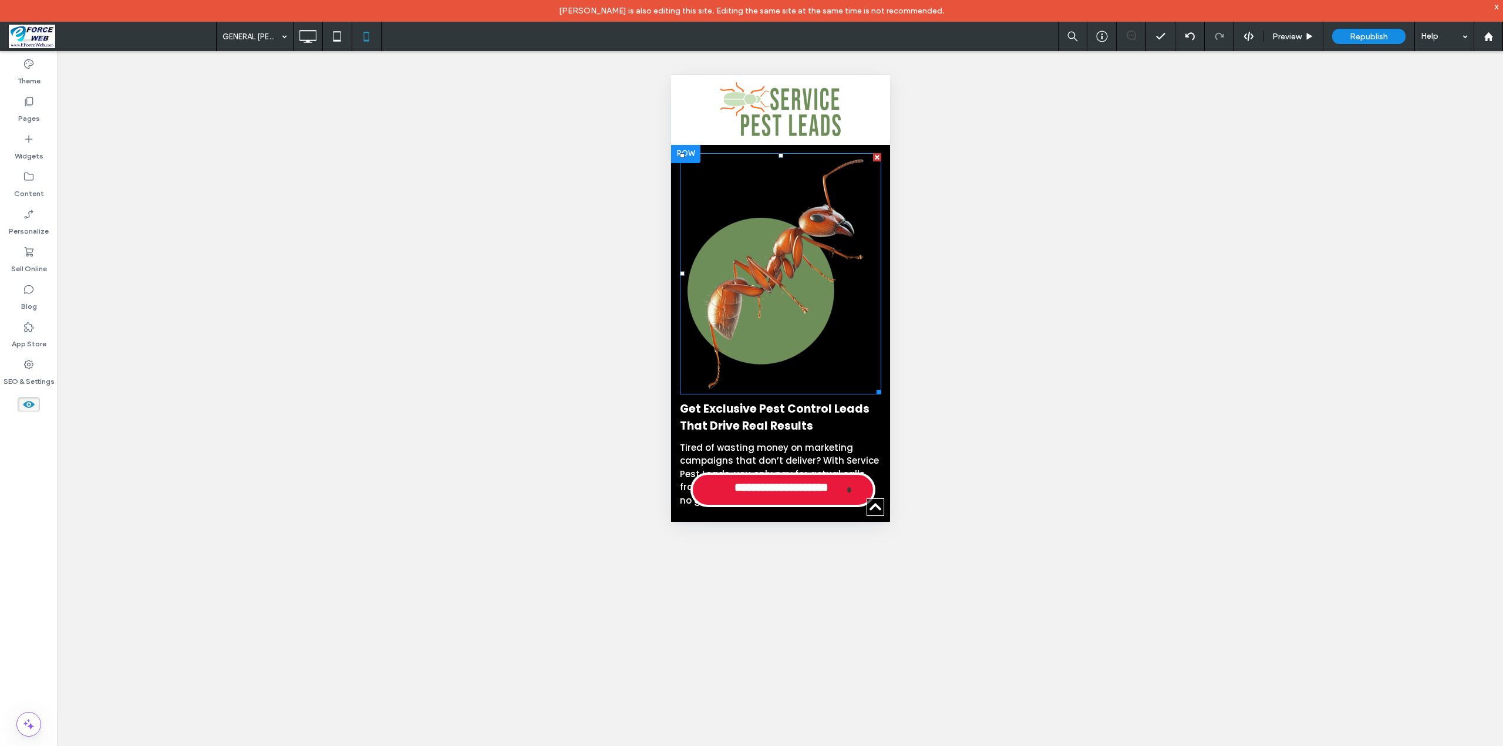
scroll to position [822, 0]
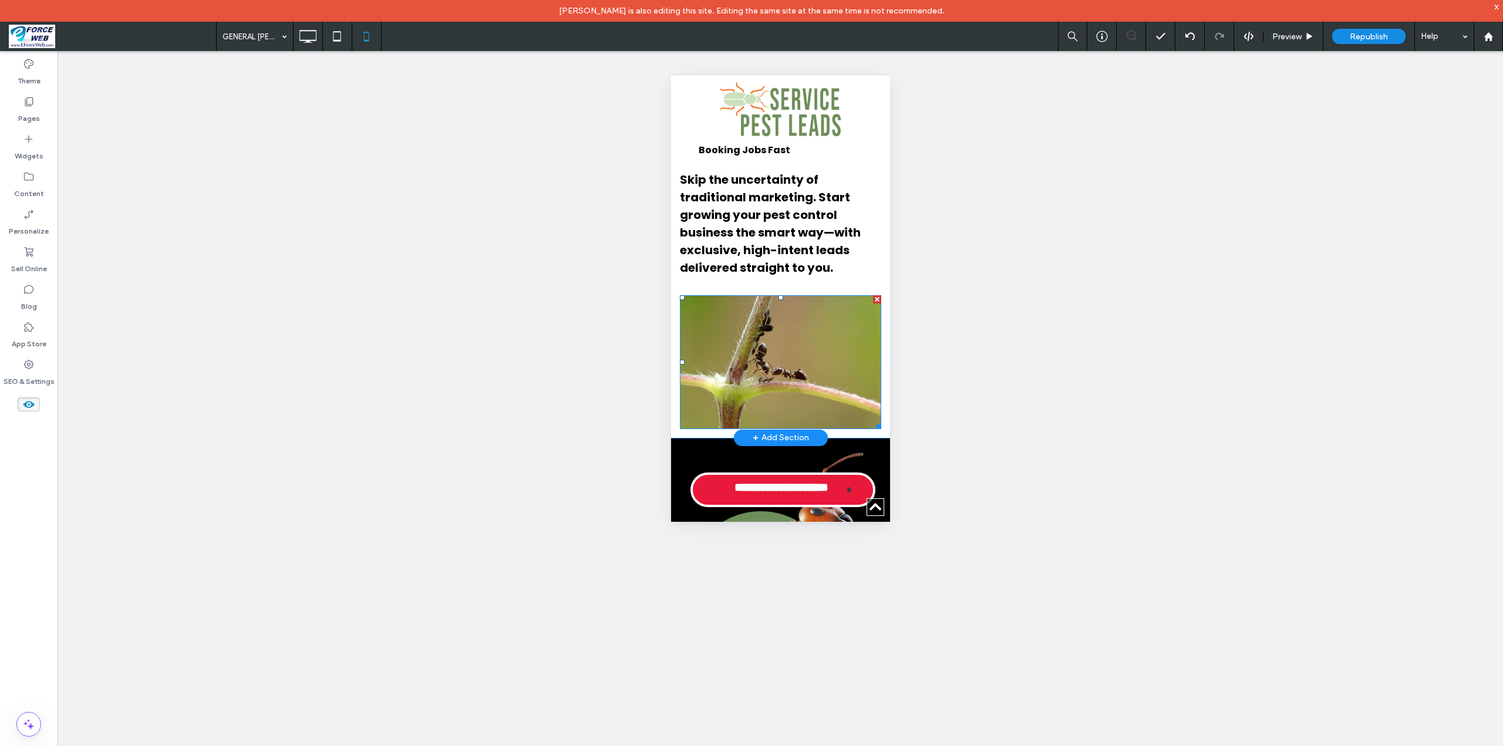
click at [797, 353] on img at bounding box center [779, 362] width 201 height 134
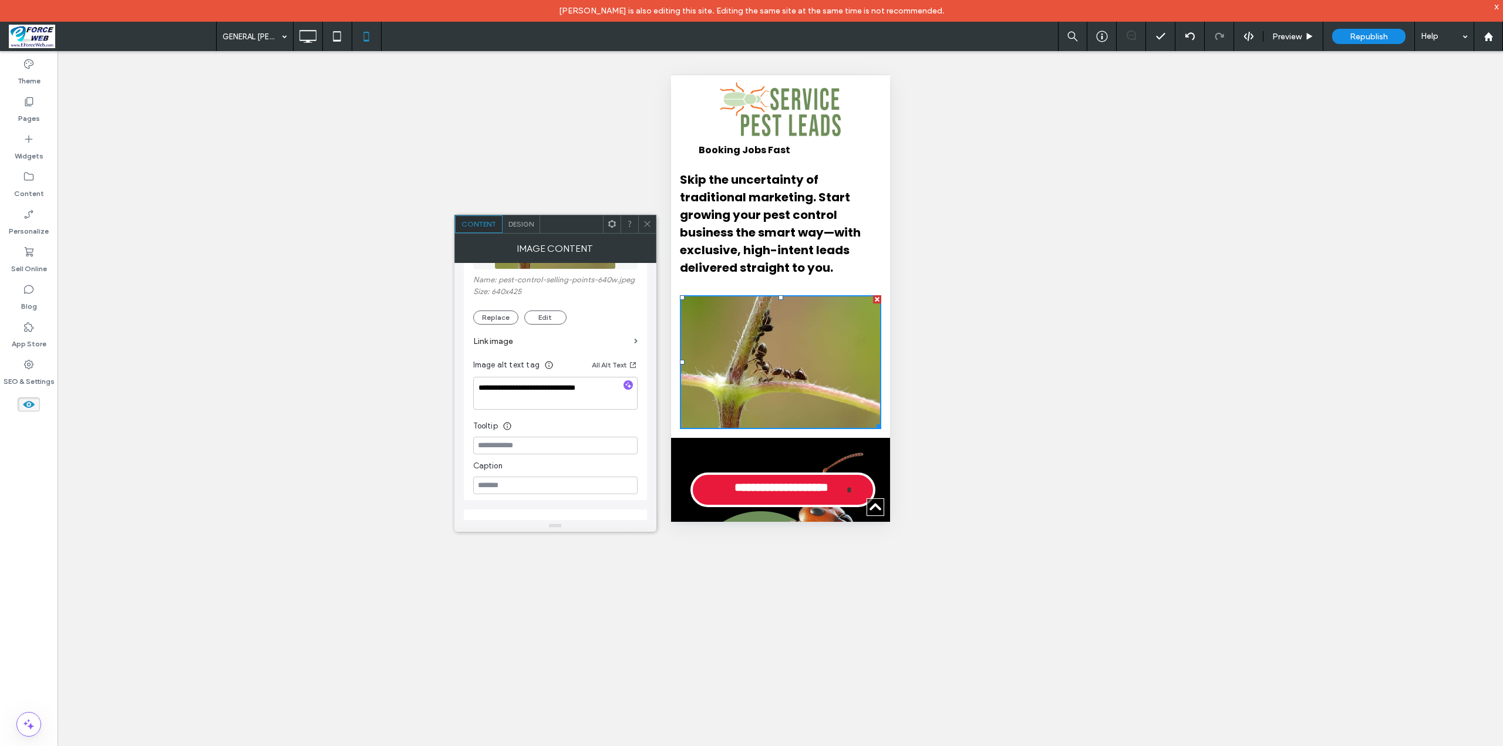
scroll to position [59, 0]
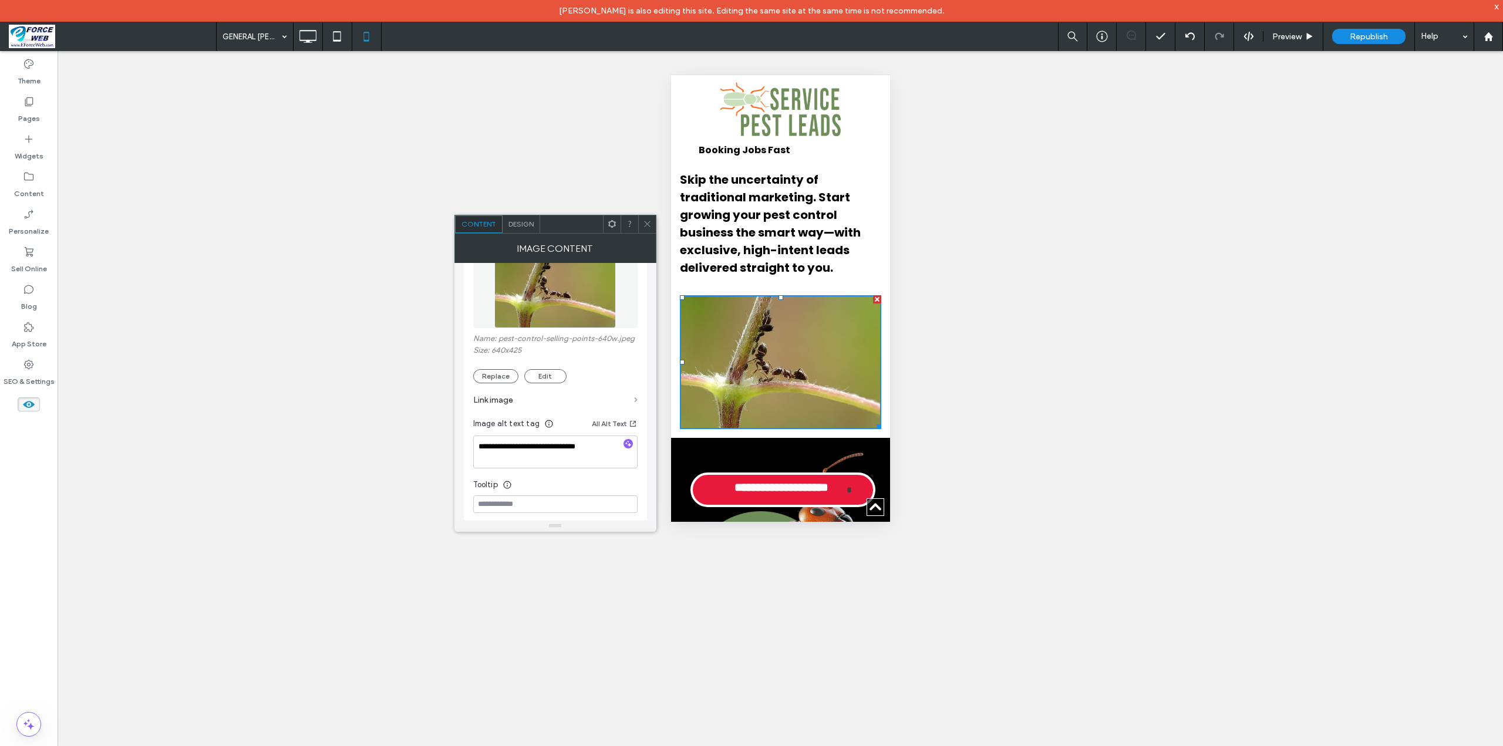
click at [635, 398] on span at bounding box center [636, 400] width 4 height 5
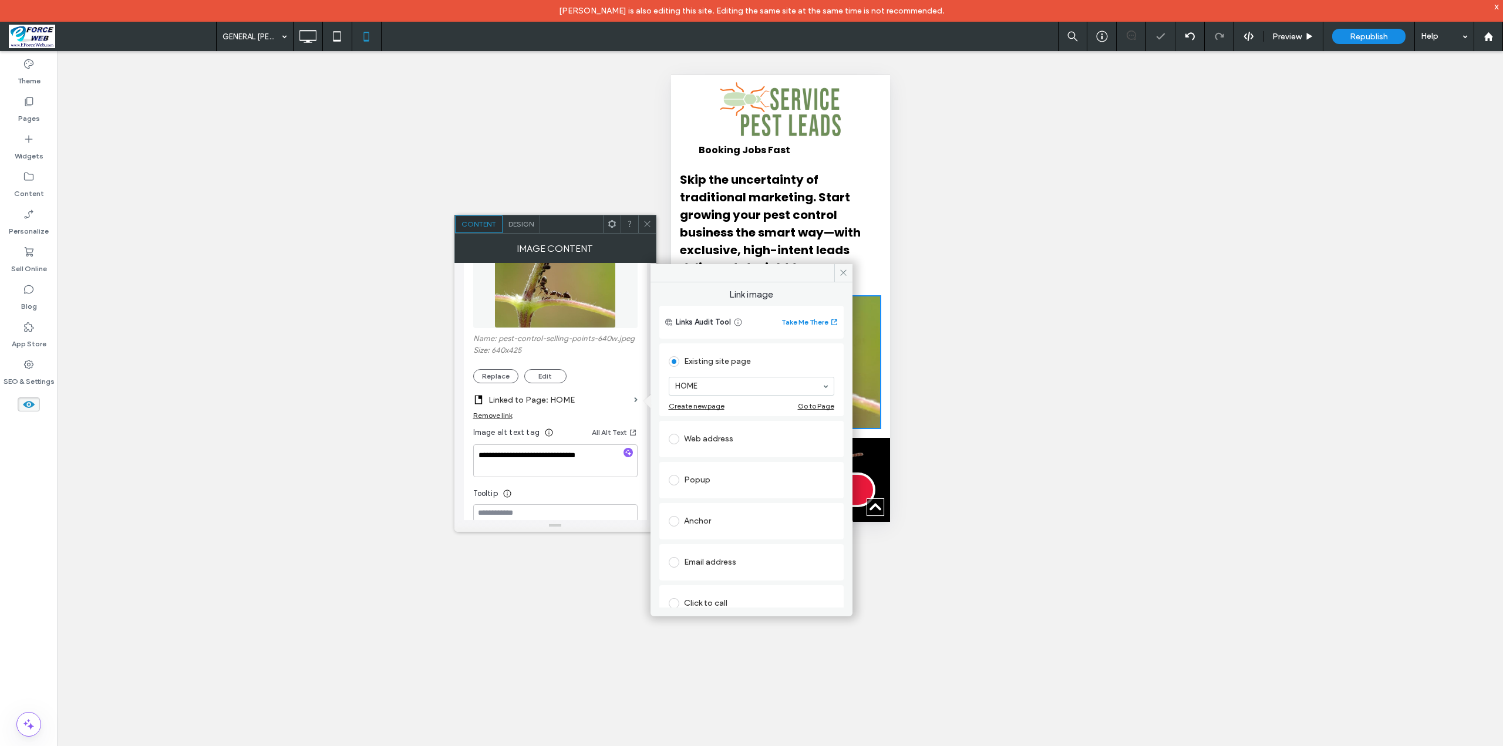
click at [648, 223] on use at bounding box center [647, 224] width 6 height 6
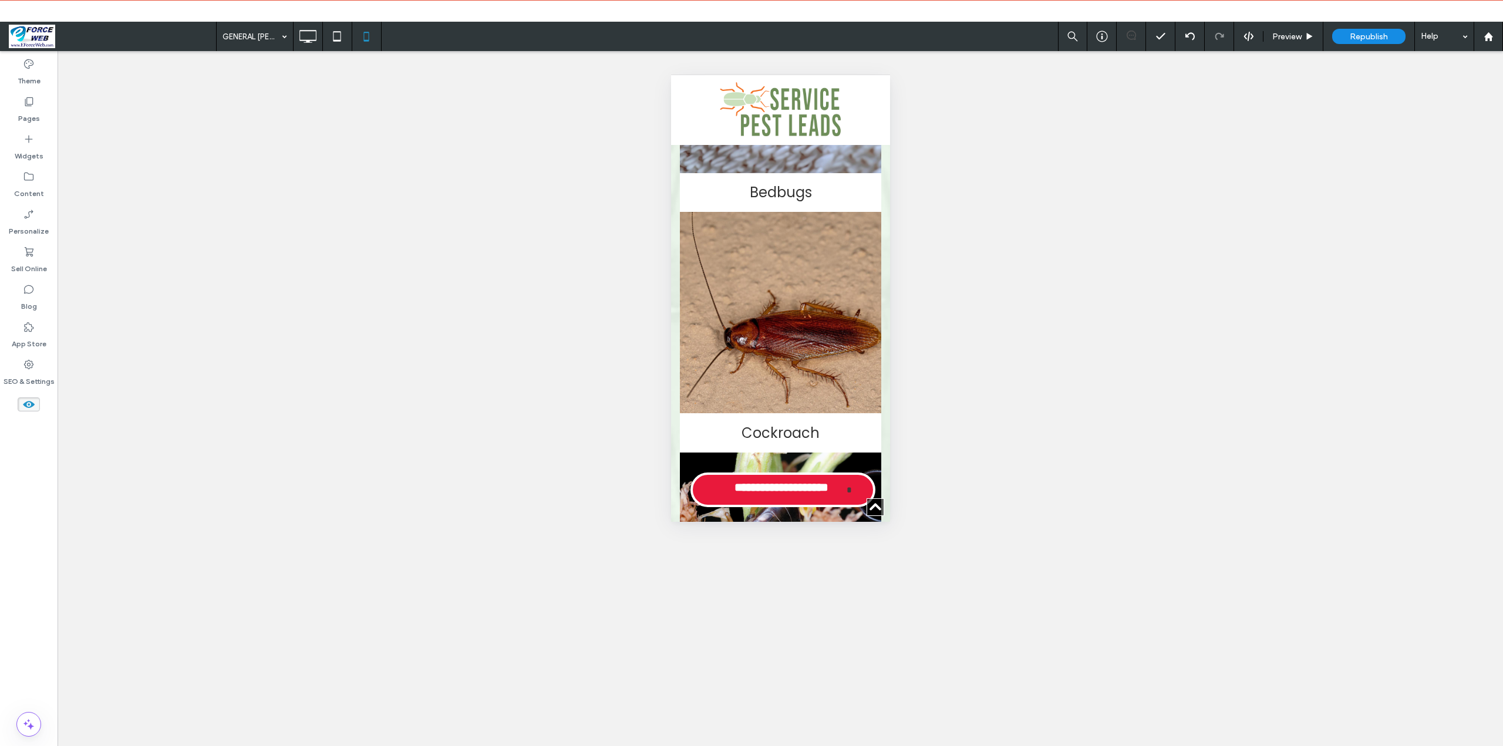
scroll to position [5578, 0]
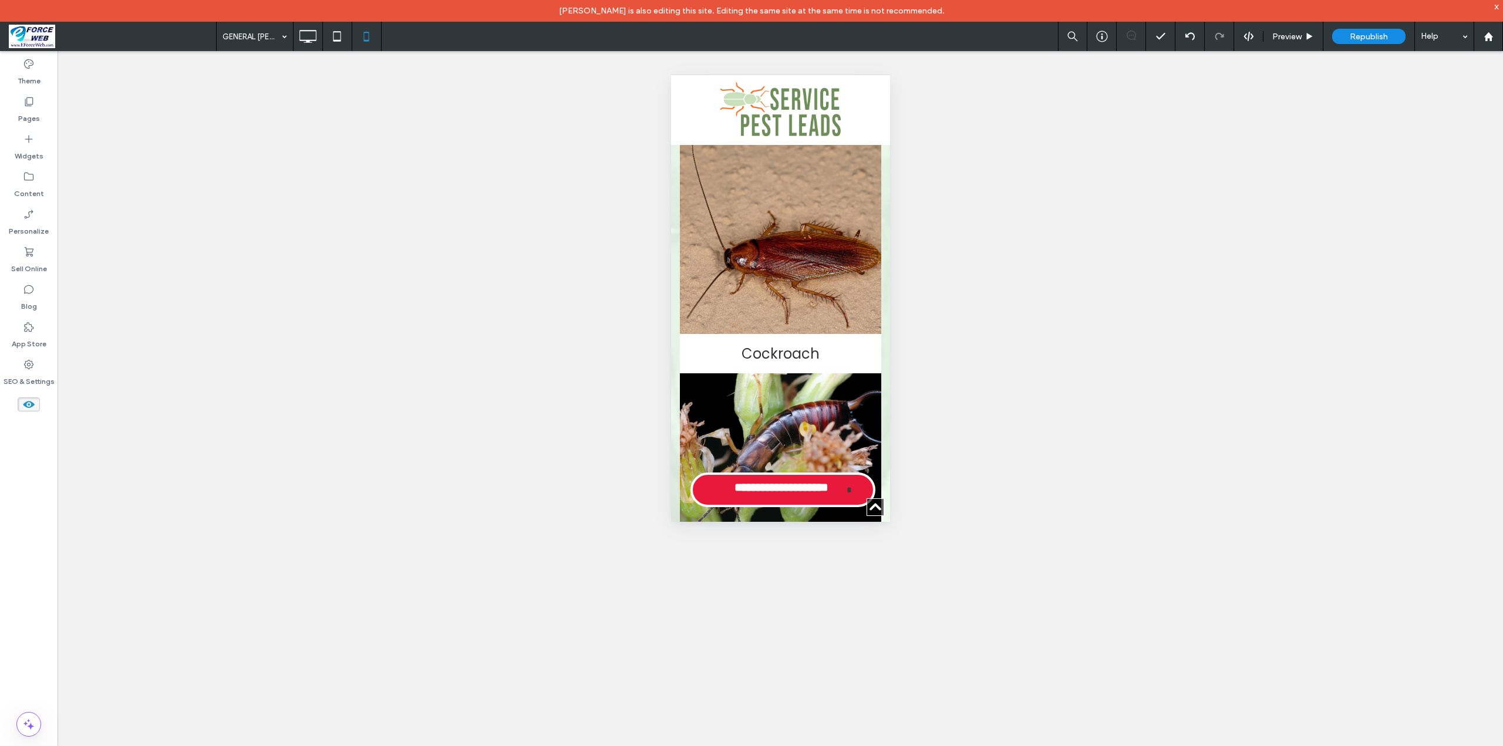
click at [795, 224] on link at bounding box center [779, 233] width 201 height 201
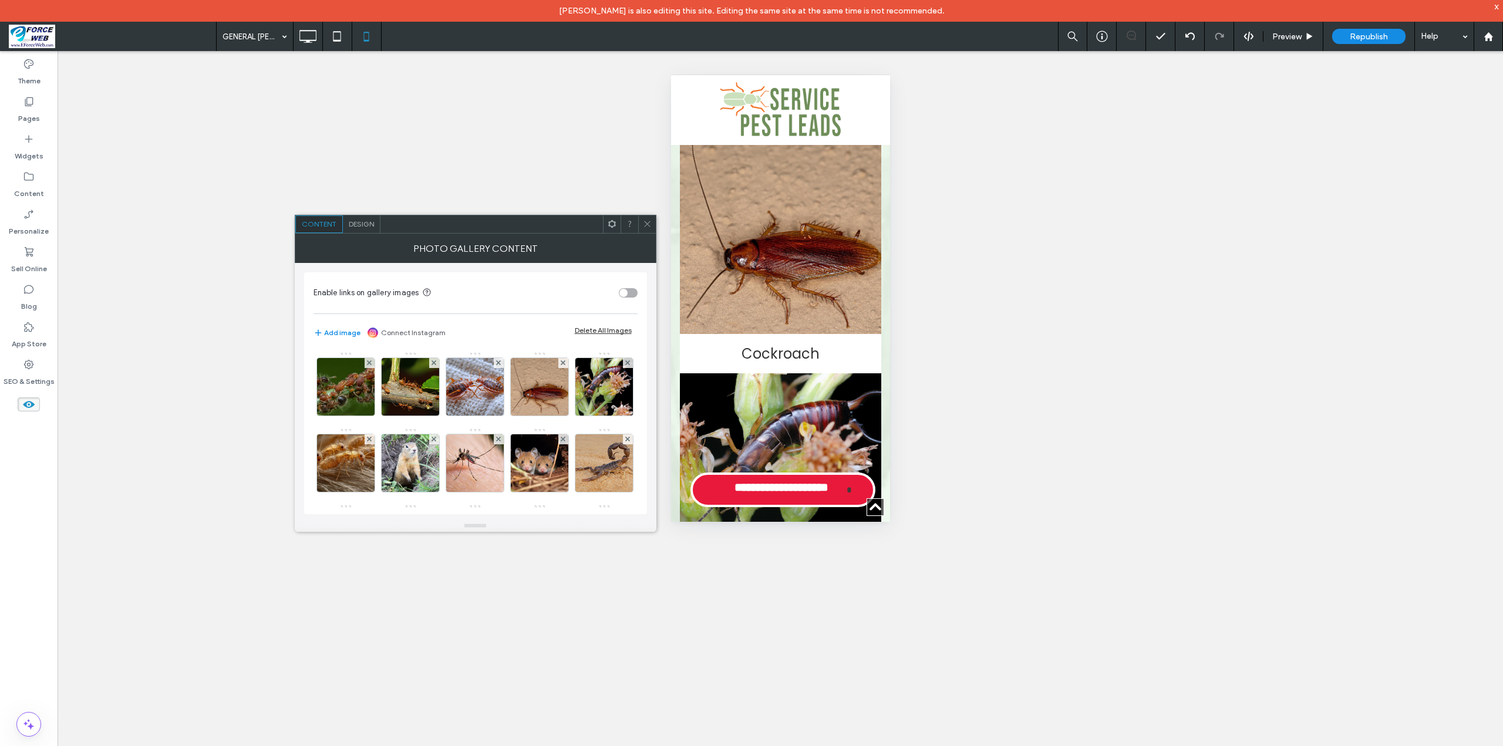
click at [363, 226] on span "Design" at bounding box center [361, 224] width 25 height 9
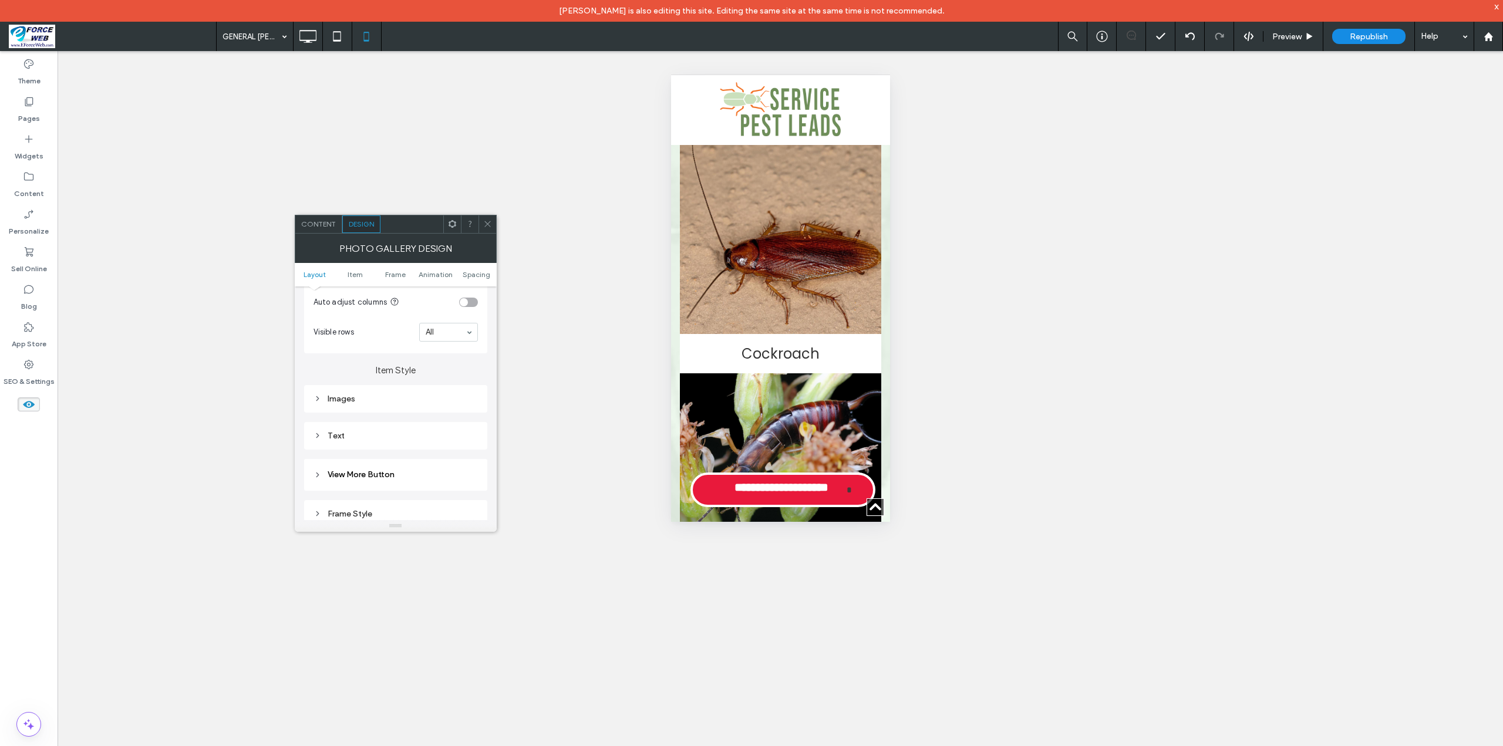
scroll to position [411, 0]
click at [339, 333] on div "Images" at bounding box center [396, 337] width 164 height 10
click at [336, 342] on div "Text" at bounding box center [396, 350] width 164 height 16
click at [439, 368] on span "Text" at bounding box center [437, 370] width 16 height 9
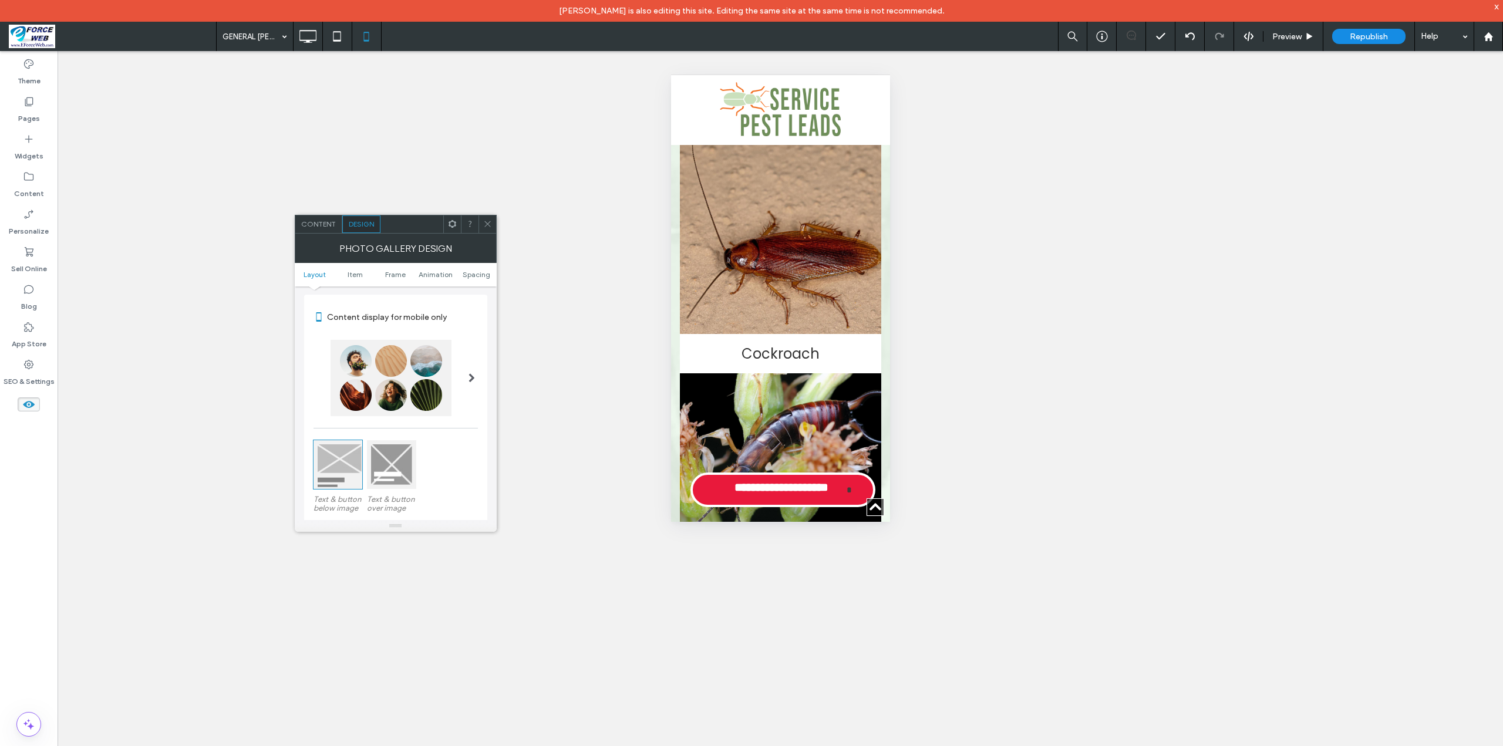
scroll to position [0, 0]
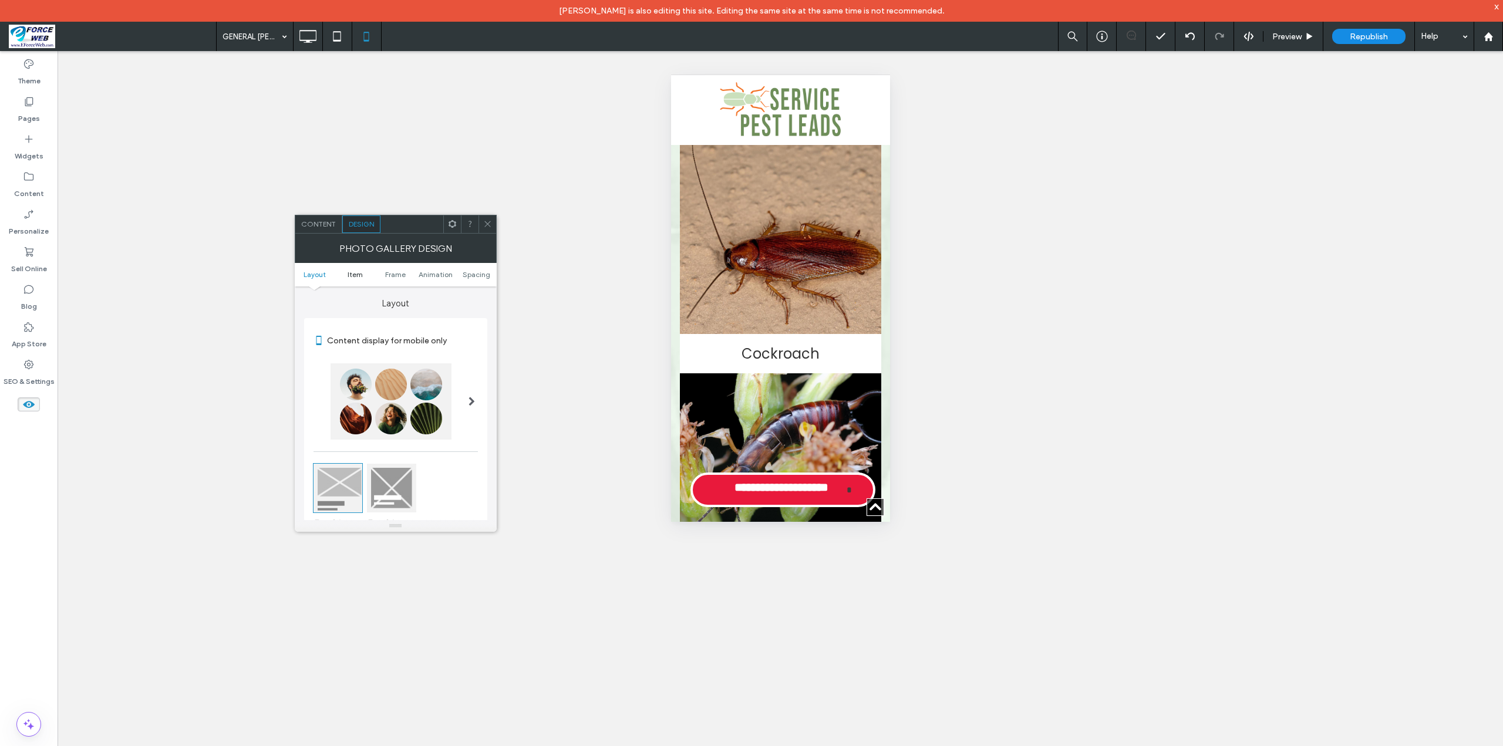
click at [361, 275] on span "Item" at bounding box center [355, 274] width 15 height 9
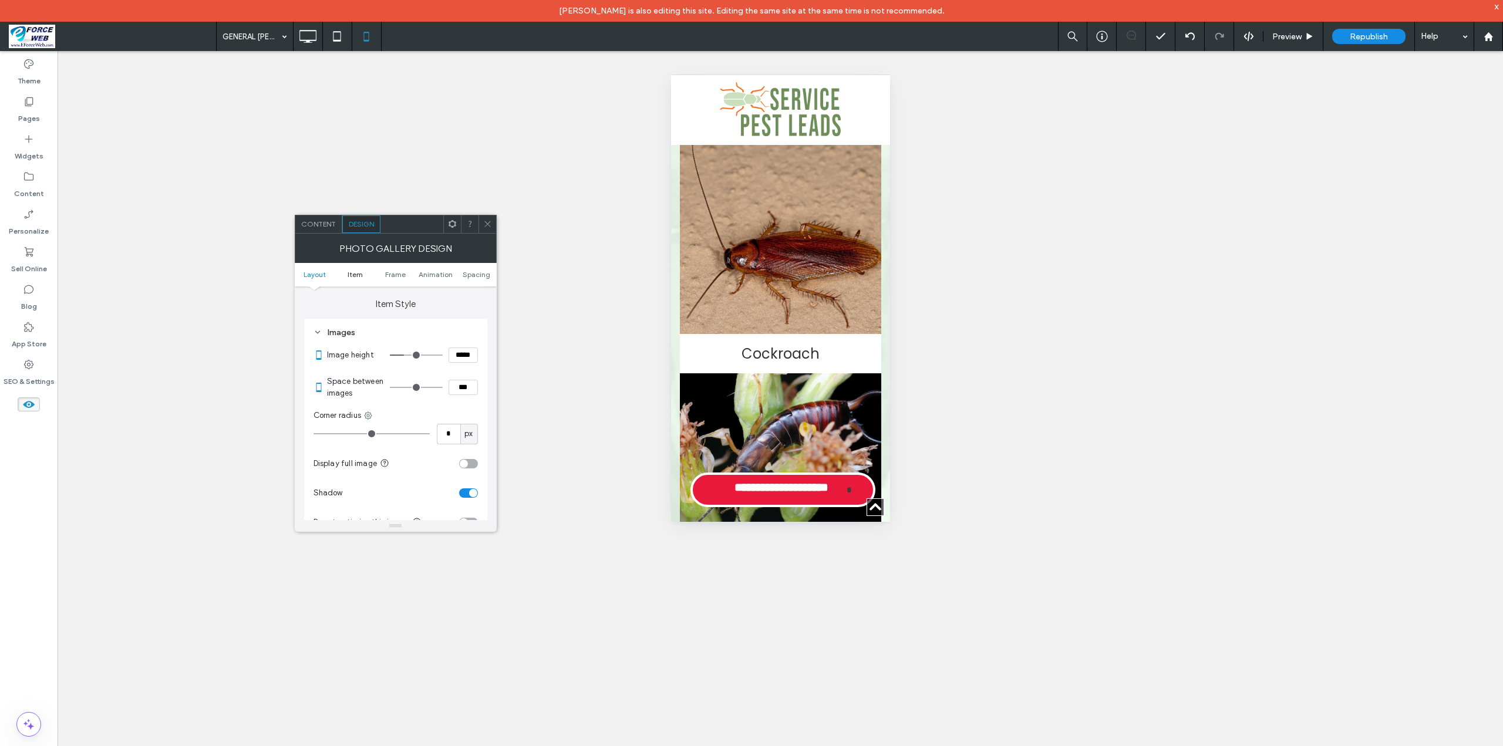
scroll to position [416, 0]
click at [308, 223] on span "Content" at bounding box center [318, 224] width 35 height 9
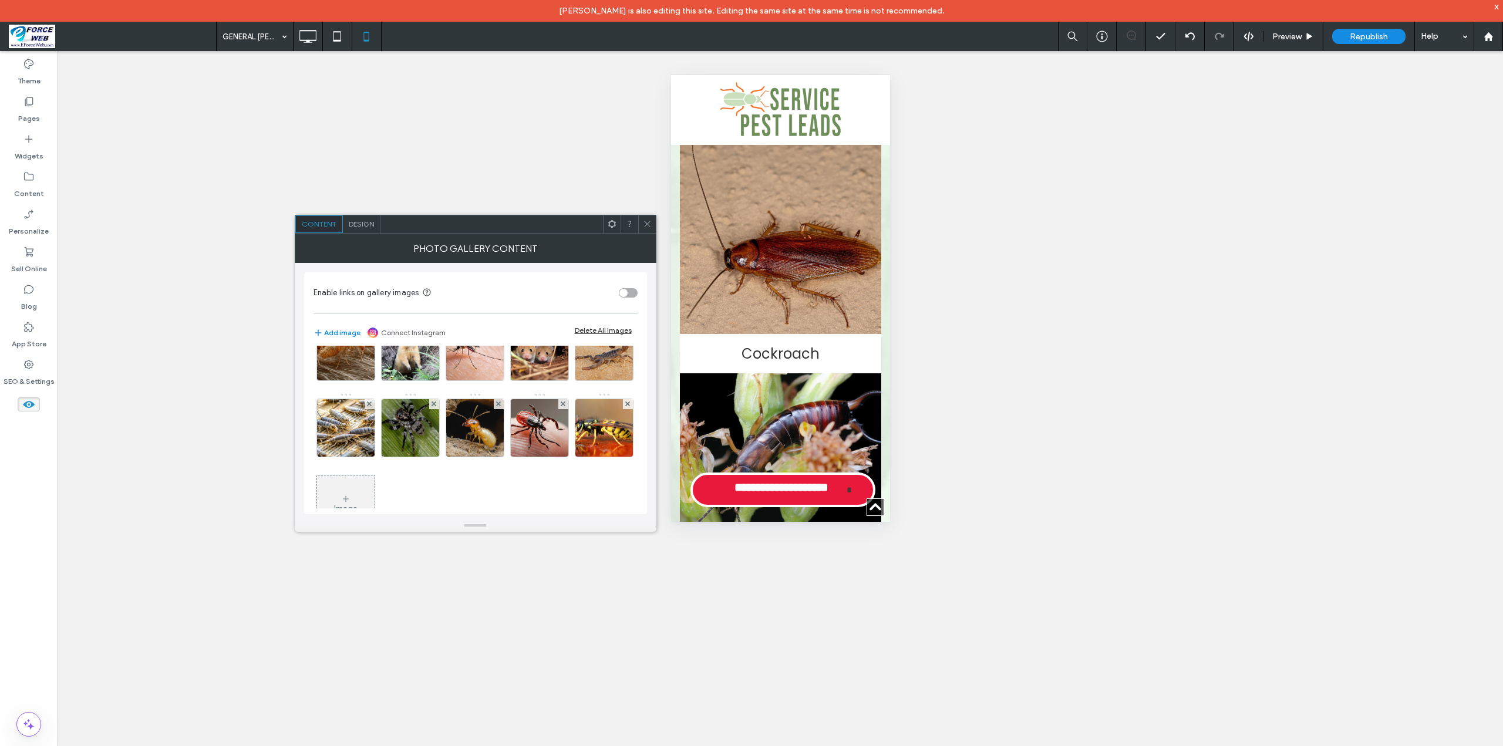
scroll to position [154, 0]
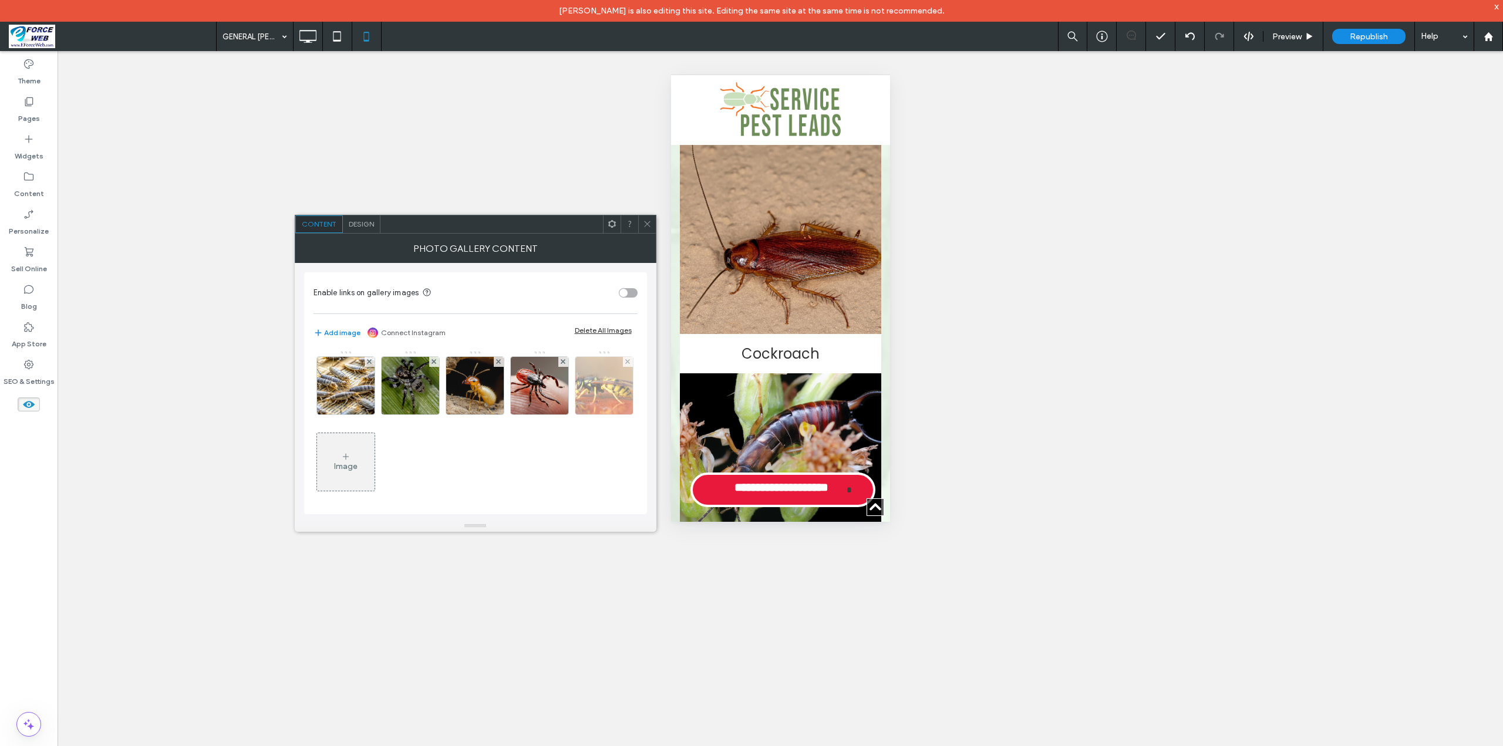
click at [568, 415] on img at bounding box center [604, 386] width 72 height 58
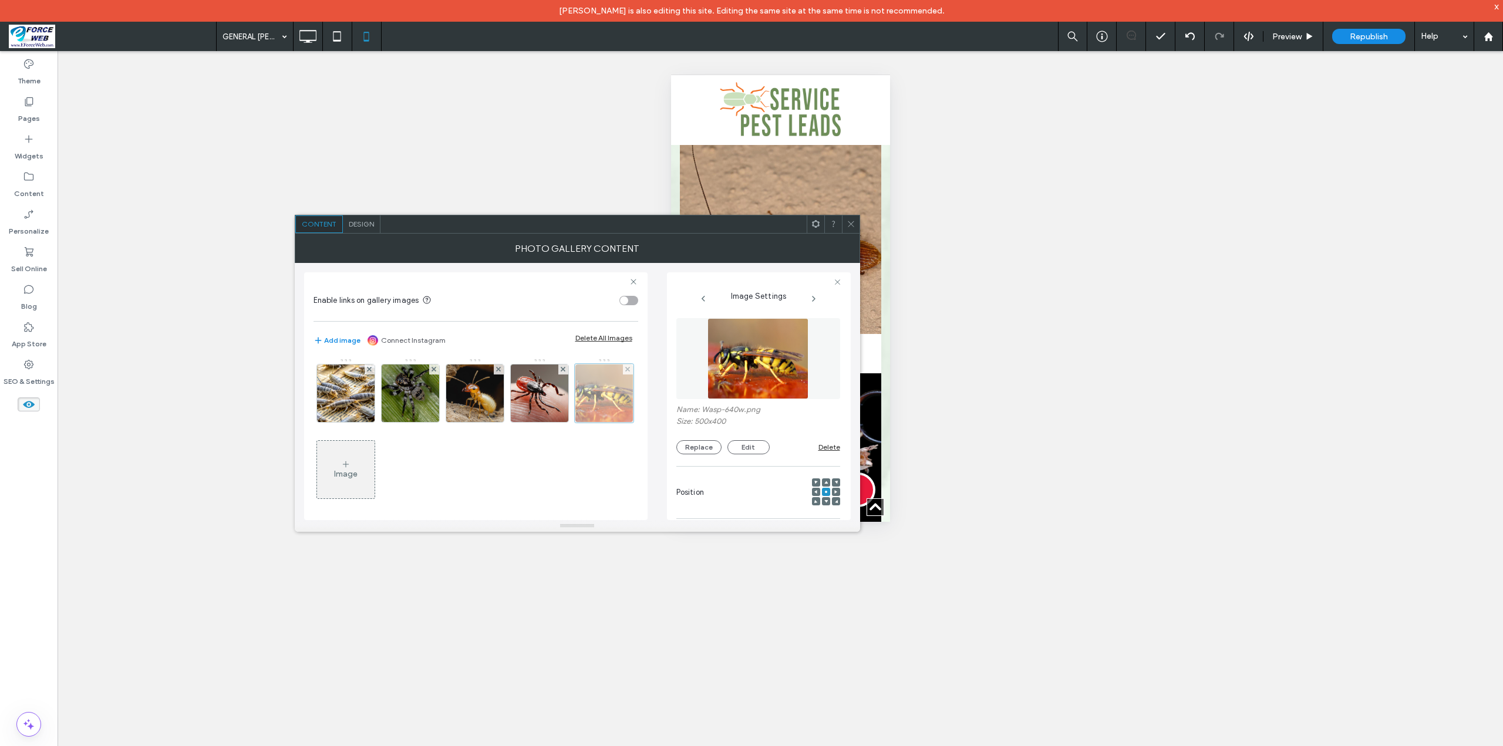
scroll to position [155, 0]
click at [439, 421] on img at bounding box center [475, 392] width 72 height 58
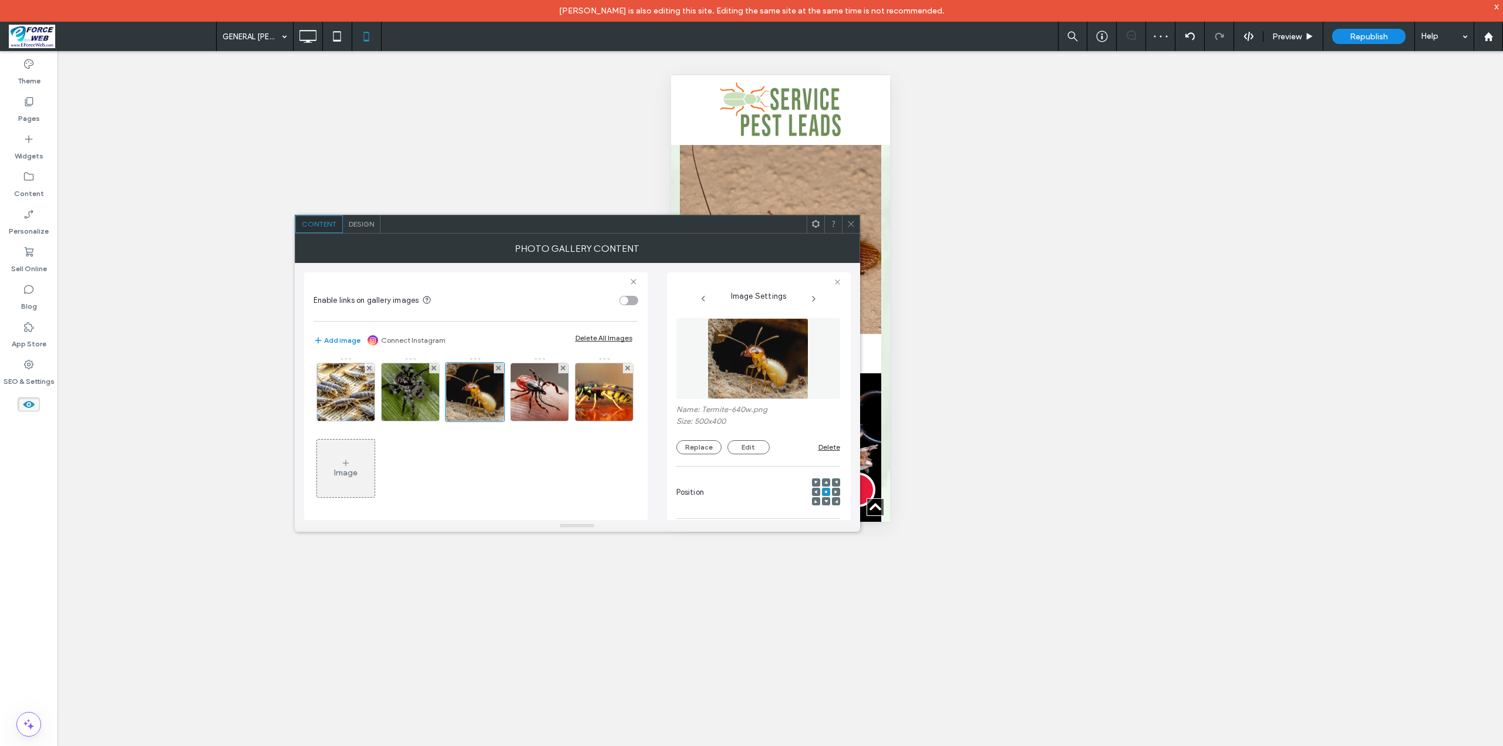
scroll to position [0, 0]
click at [838, 281] on icon at bounding box center [838, 282] width 8 height 8
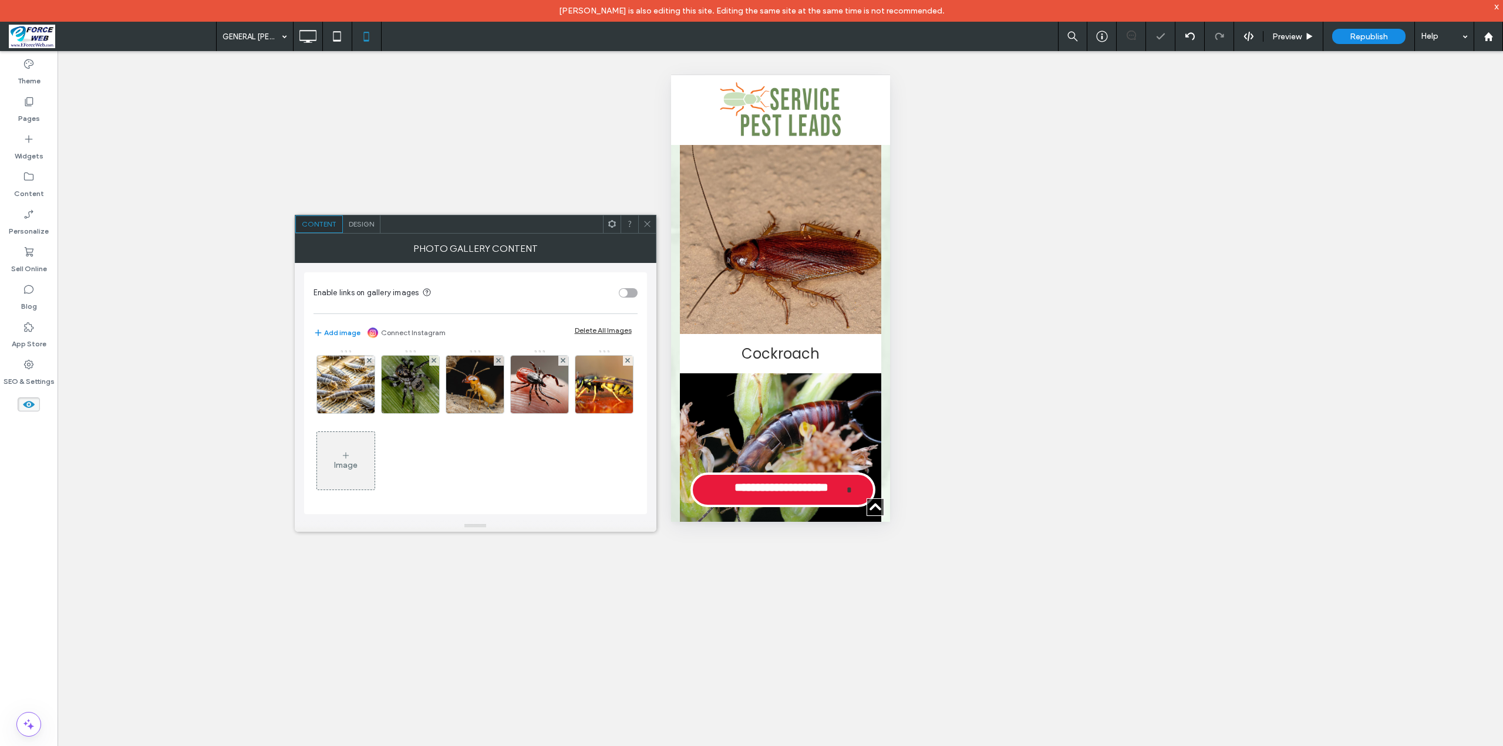
scroll to position [154, 0]
click at [648, 225] on use at bounding box center [647, 224] width 6 height 6
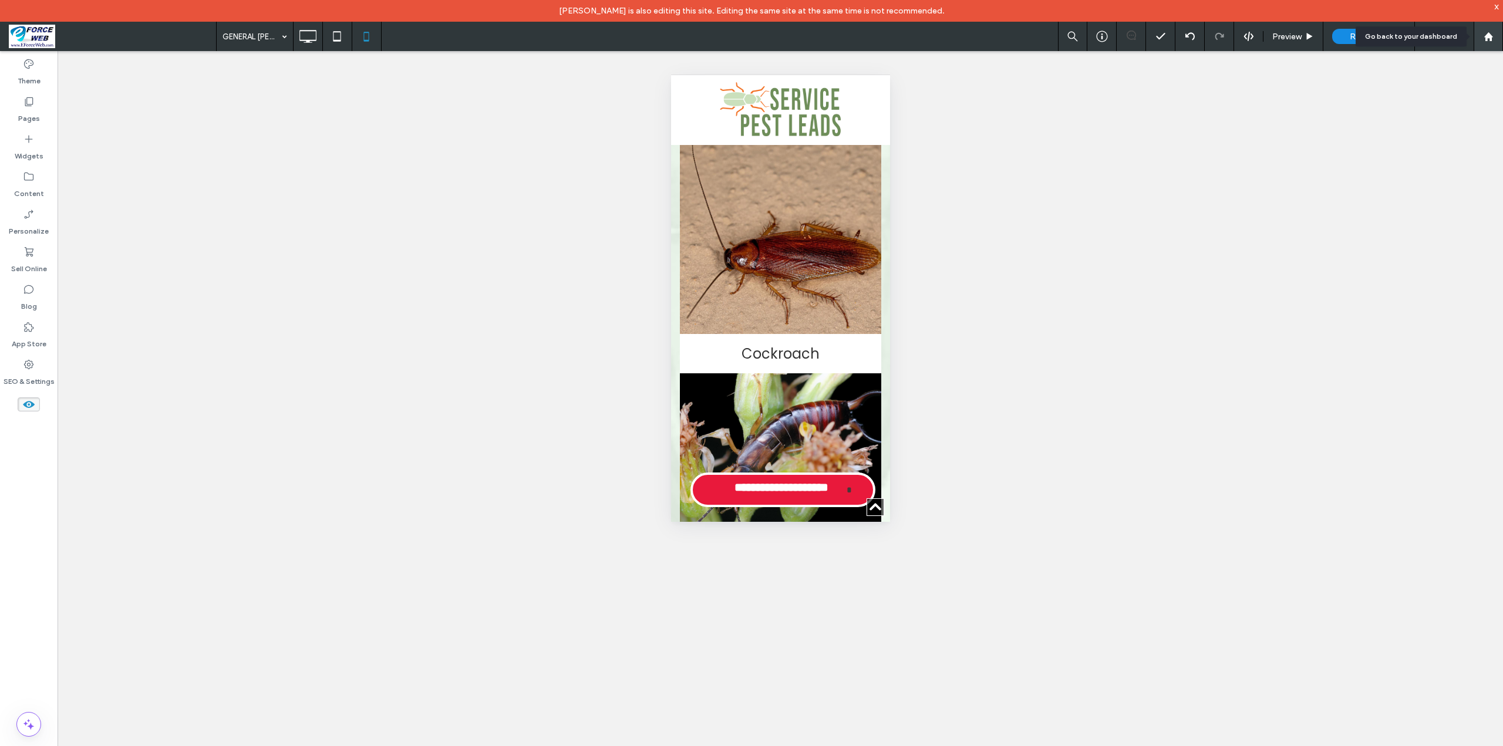
click at [1491, 36] on use at bounding box center [1488, 36] width 9 height 9
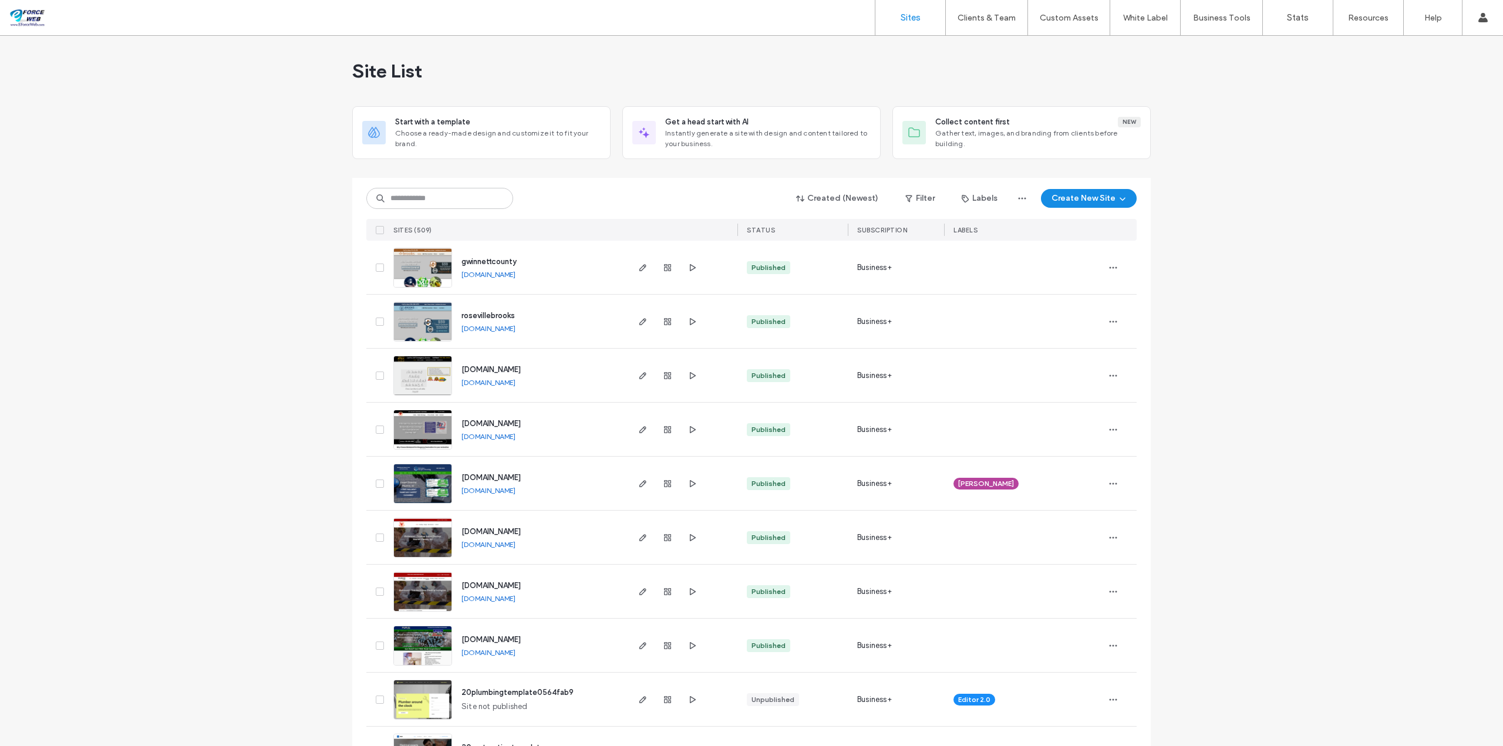
click at [743, 21] on div "Sites Clients & Team Client Management Client Billing Team Permissions Custom A…" at bounding box center [751, 18] width 1503 height 36
